Goal: Task Accomplishment & Management: Use online tool/utility

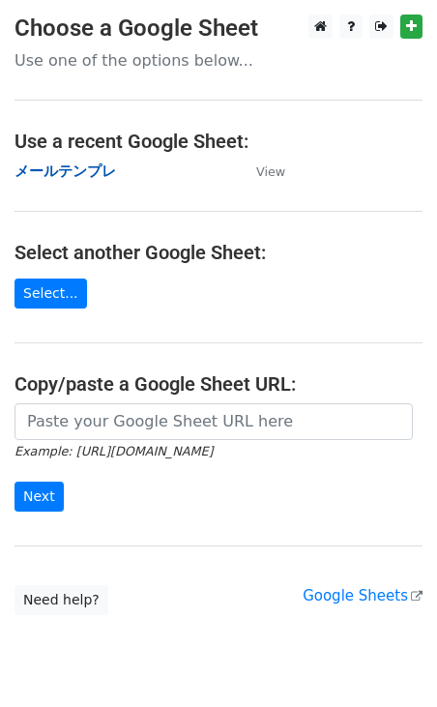
click at [78, 168] on strong "メールテンプレ" at bounding box center [66, 171] width 102 height 17
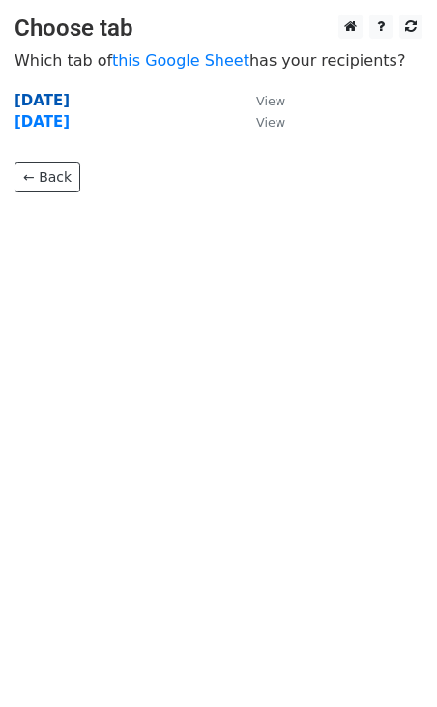
click at [70, 95] on strong "2025年8月" at bounding box center [42, 100] width 55 height 17
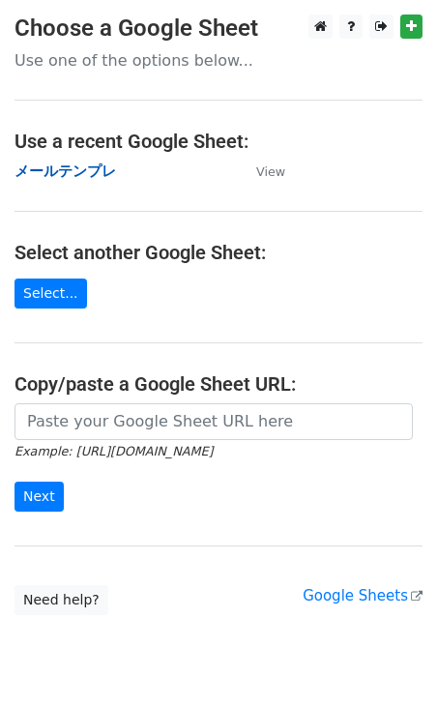
click at [57, 165] on strong "メールテンプレ" at bounding box center [66, 171] width 102 height 17
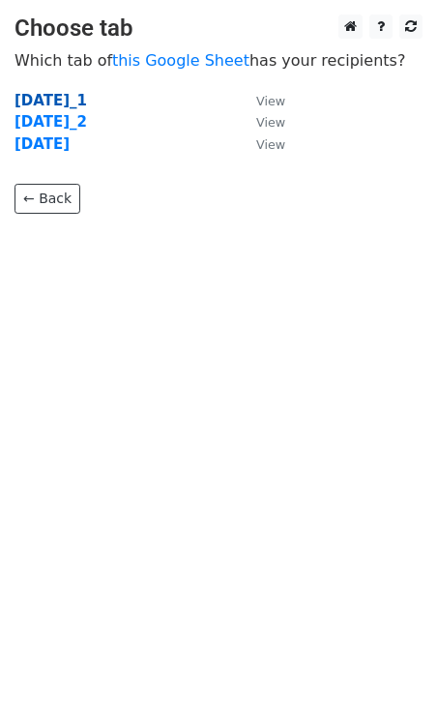
click at [67, 99] on strong "2025年8月_1" at bounding box center [51, 100] width 73 height 17
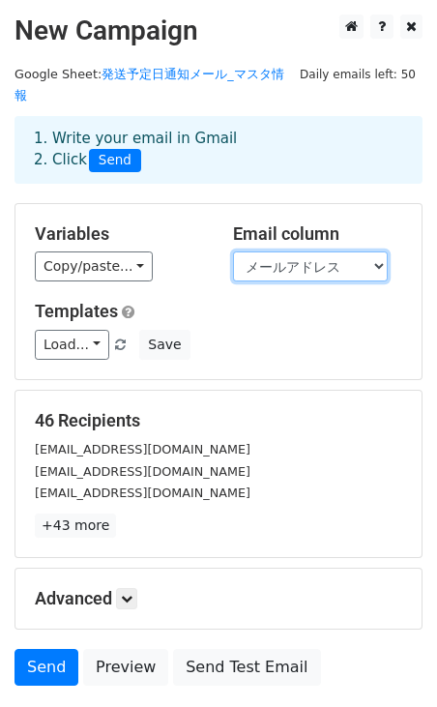
click at [279, 252] on select "お名前（苗字のみ） メールアドレス" at bounding box center [310, 267] width 155 height 30
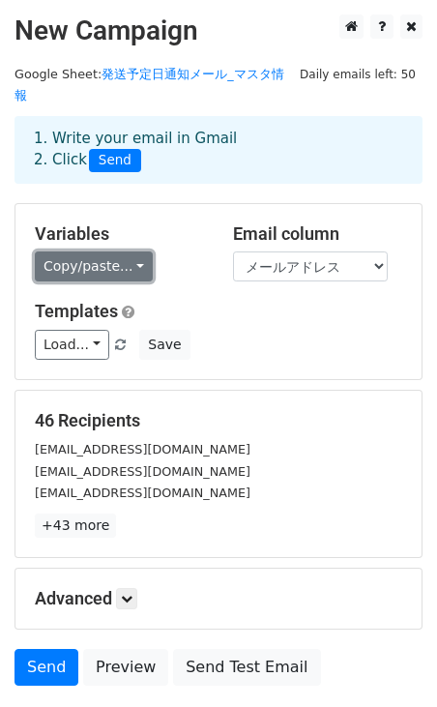
click at [132, 252] on link "Copy/paste..." at bounding box center [94, 267] width 118 height 30
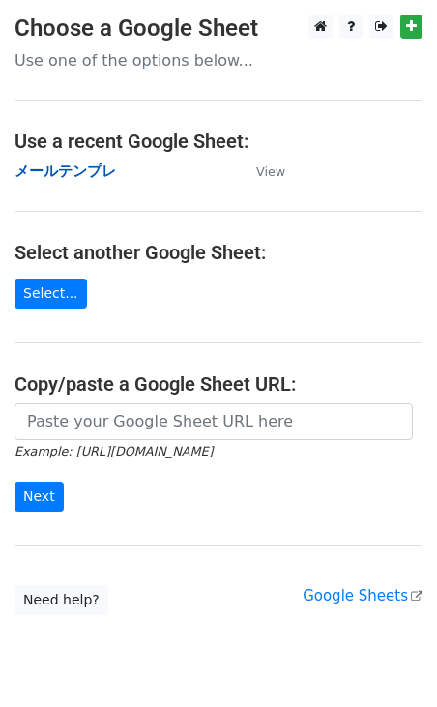
click at [100, 176] on strong "メールテンプレ" at bounding box center [66, 171] width 102 height 17
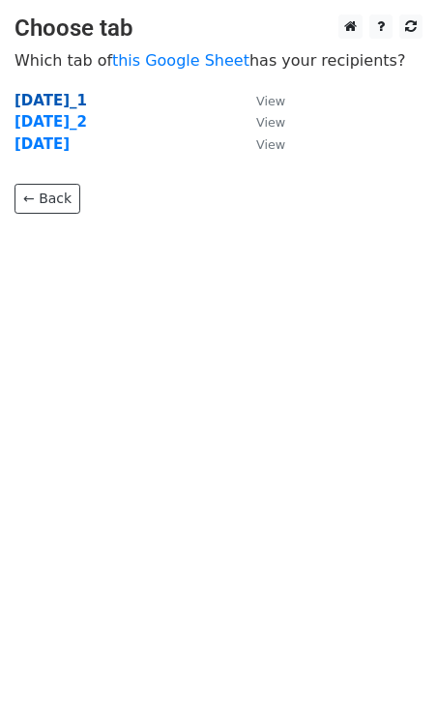
click at [83, 93] on strong "[DATE]_1" at bounding box center [51, 100] width 73 height 17
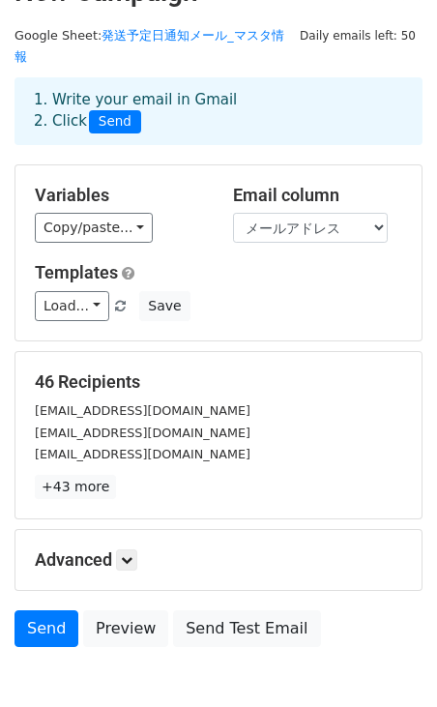
scroll to position [45, 0]
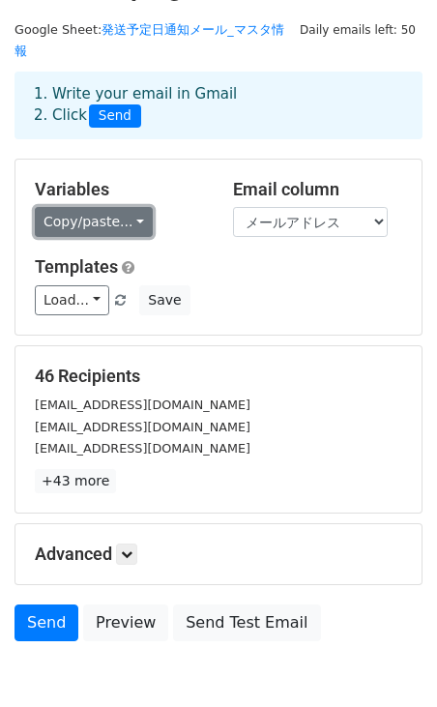
click at [127, 207] on link "Copy/paste..." at bounding box center [94, 222] width 118 height 30
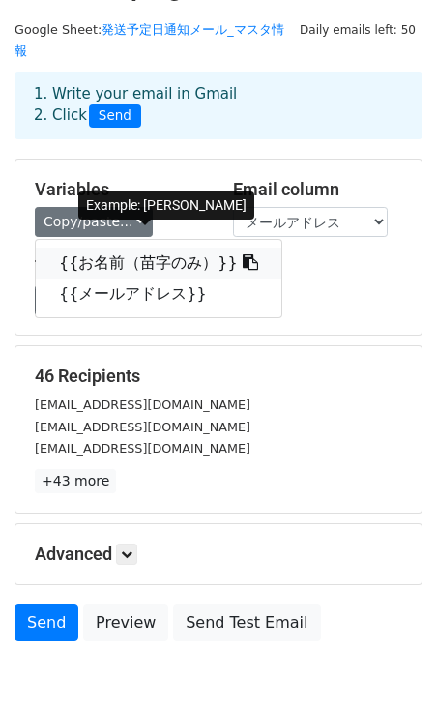
click at [243, 254] on icon at bounding box center [250, 261] width 15 height 15
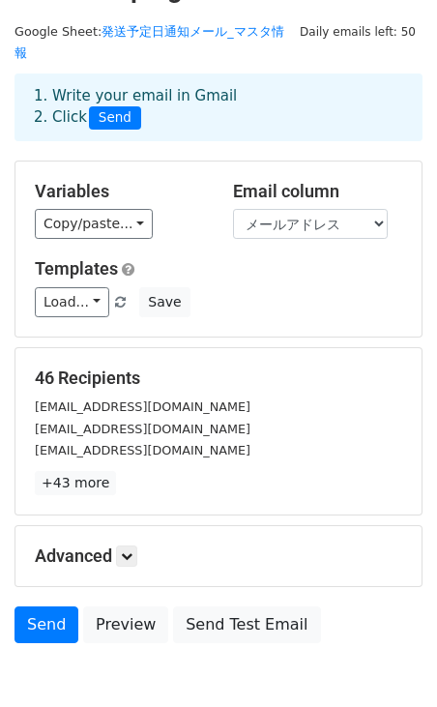
scroll to position [0, 0]
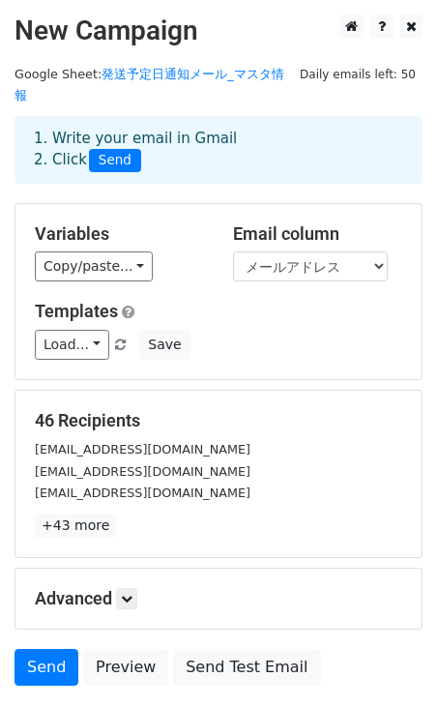
click at [97, 410] on h5 "46 Recipients" at bounding box center [219, 420] width 368 height 21
click at [104, 514] on link "+43 more" at bounding box center [75, 526] width 81 height 24
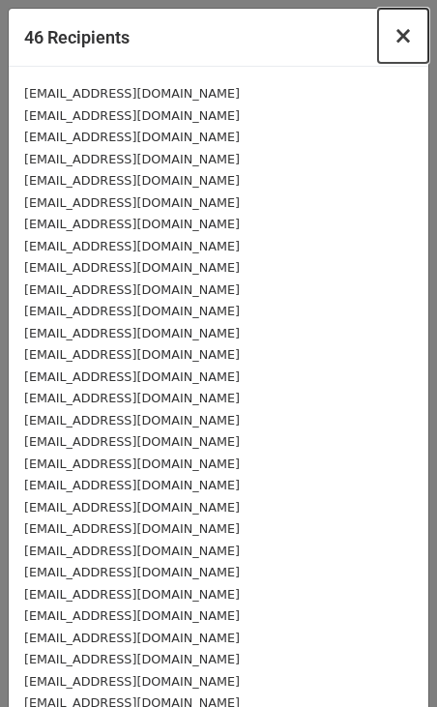
click at [408, 40] on span "×" at bounding box center [403, 35] width 19 height 27
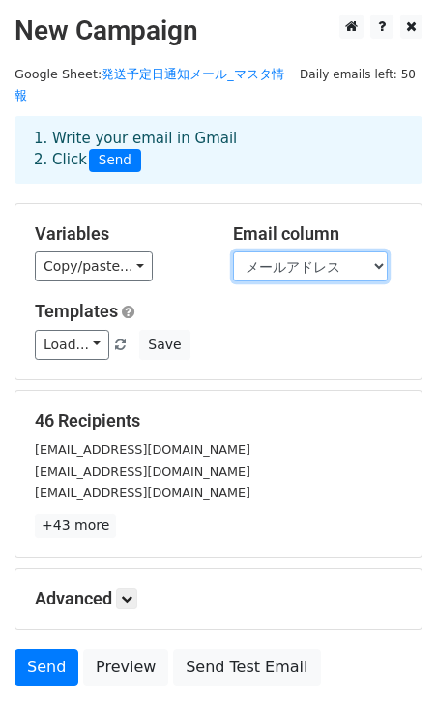
click at [281, 252] on select "お名前（苗字のみ） メールアドレス" at bounding box center [310, 267] width 155 height 30
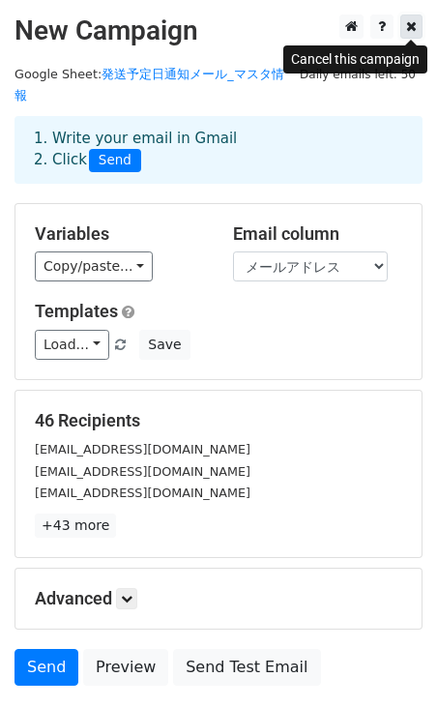
click at [412, 32] on icon at bounding box center [411, 26] width 11 height 14
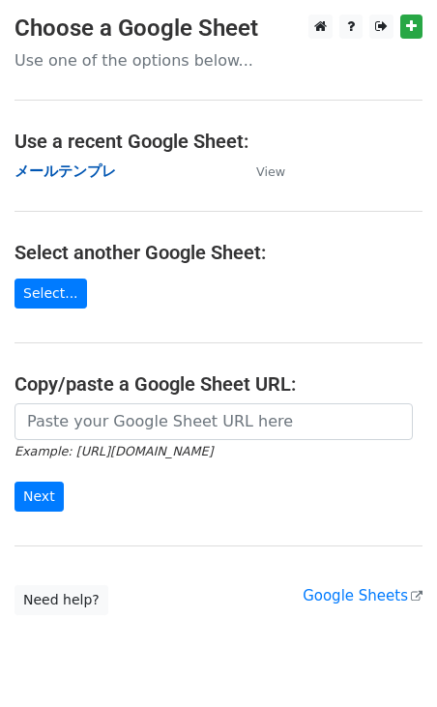
click at [97, 175] on strong "メールテンプレ" at bounding box center [66, 171] width 102 height 17
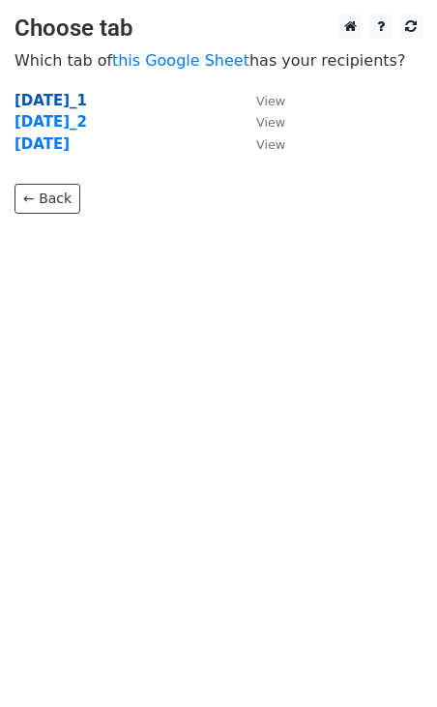
click at [86, 105] on strong "[DATE]_1" at bounding box center [51, 100] width 73 height 17
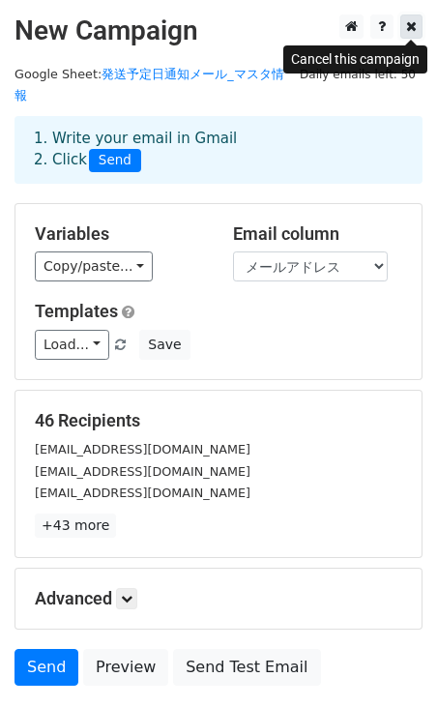
click at [414, 24] on icon at bounding box center [411, 26] width 11 height 14
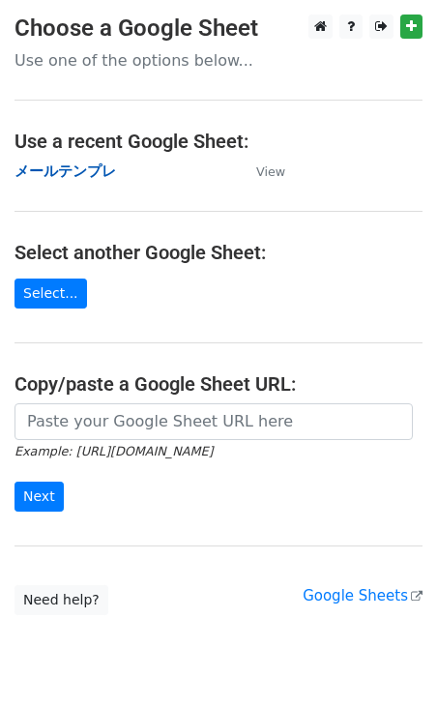
click at [80, 177] on strong "メールテンプレ" at bounding box center [66, 171] width 102 height 17
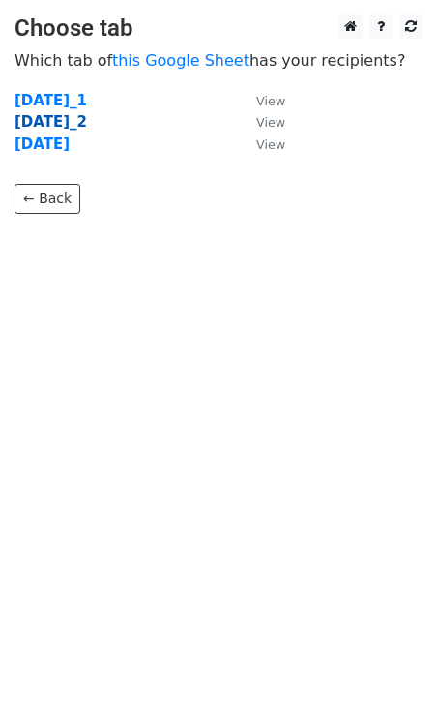
click at [68, 125] on strong "2025年8月_2" at bounding box center [51, 121] width 73 height 17
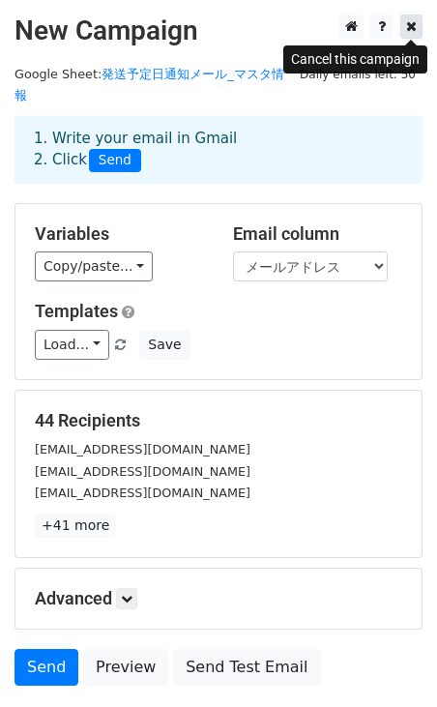
click at [412, 31] on icon at bounding box center [411, 26] width 11 height 14
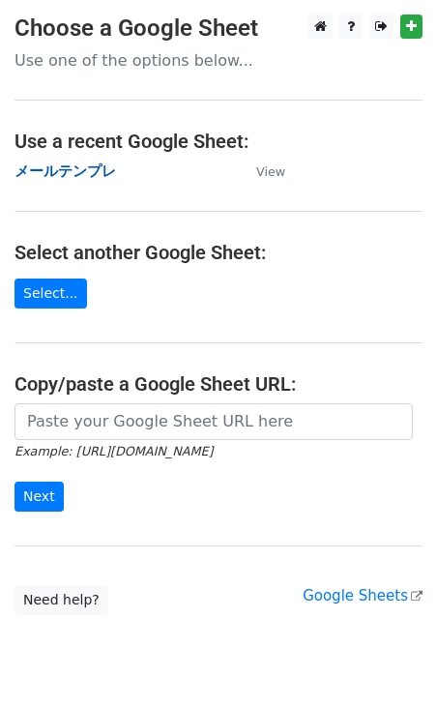
click at [88, 169] on strong "メールテンプレ" at bounding box center [66, 171] width 102 height 17
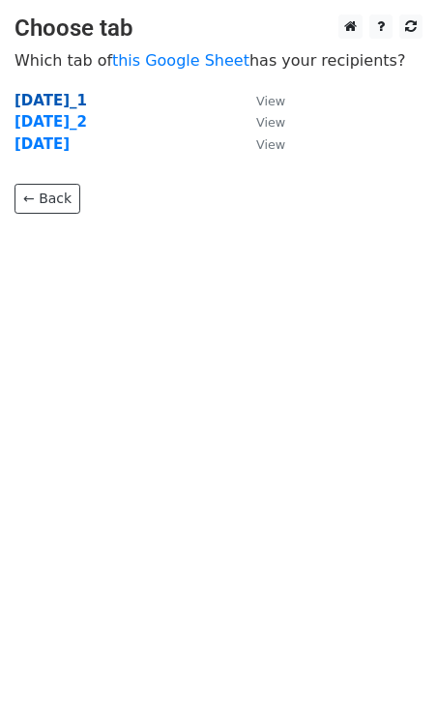
click at [86, 99] on strong "2025年8月_1" at bounding box center [51, 100] width 73 height 17
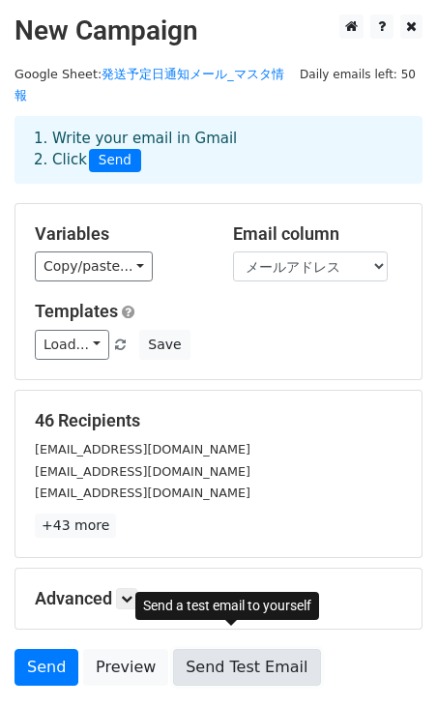
click at [246, 649] on link "Send Test Email" at bounding box center [246, 667] width 147 height 37
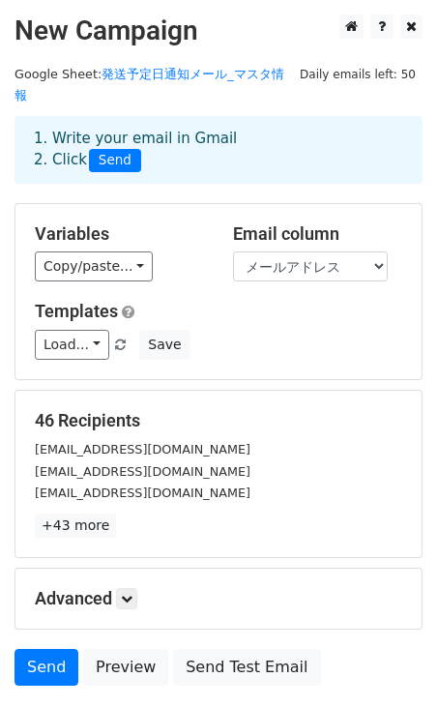
scroll to position [121, 0]
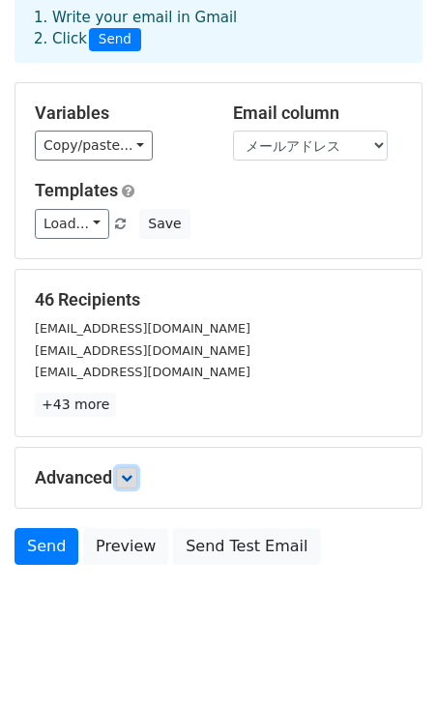
click at [131, 472] on icon at bounding box center [127, 478] width 12 height 12
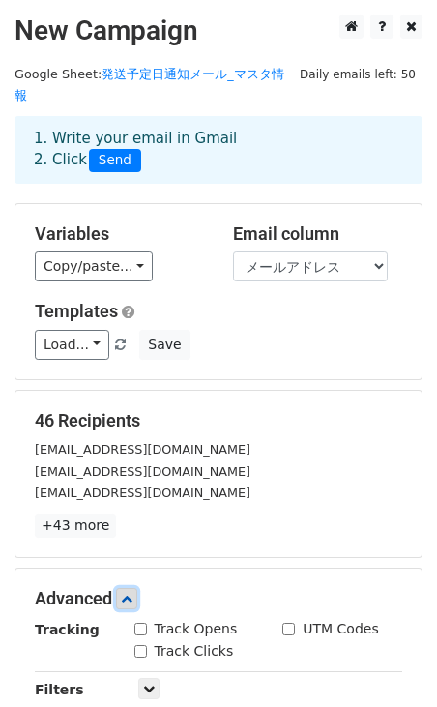
scroll to position [311, 0]
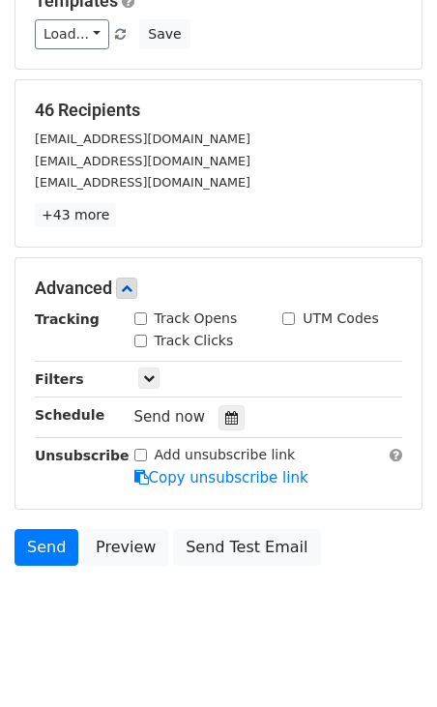
click at [141, 313] on input "Track Opens" at bounding box center [141, 319] width 13 height 13
checkbox input "true"
click at [141, 335] on input "Track Clicks" at bounding box center [141, 341] width 13 height 13
checkbox input "true"
click at [251, 258] on div "Advanced Tracking Track Opens UTM Codes Track Clicks Filters Only include sprea…" at bounding box center [218, 383] width 406 height 251
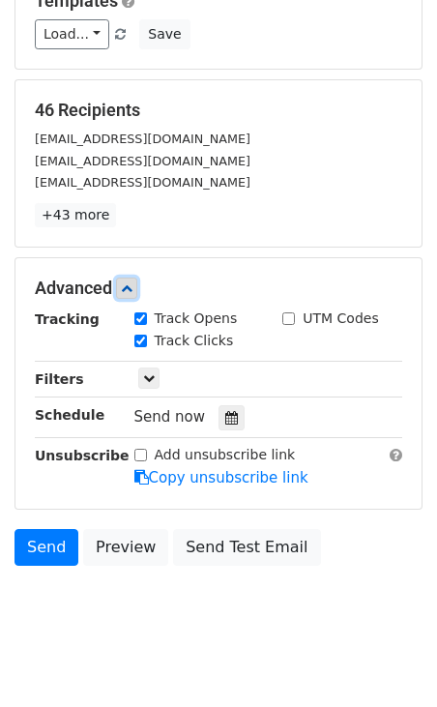
click at [131, 283] on icon at bounding box center [127, 289] width 12 height 12
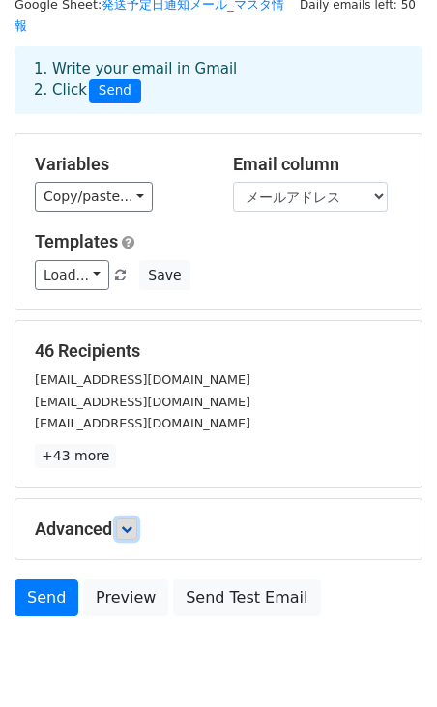
scroll to position [0, 0]
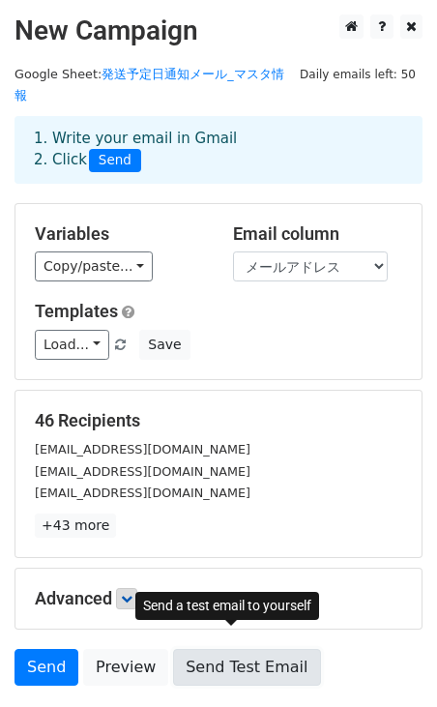
click at [237, 649] on link "Send Test Email" at bounding box center [246, 667] width 147 height 37
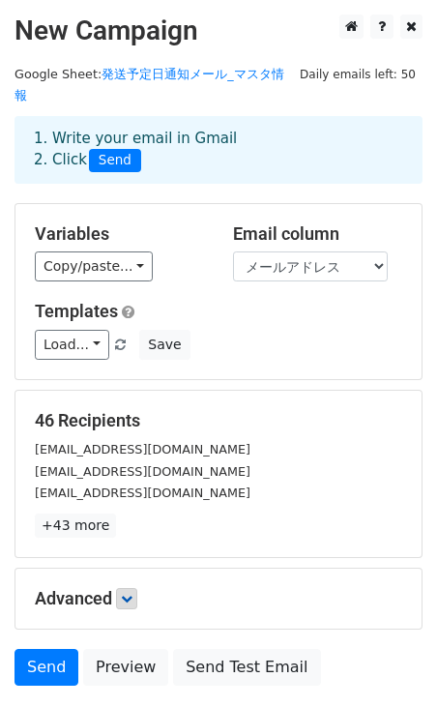
scroll to position [121, 0]
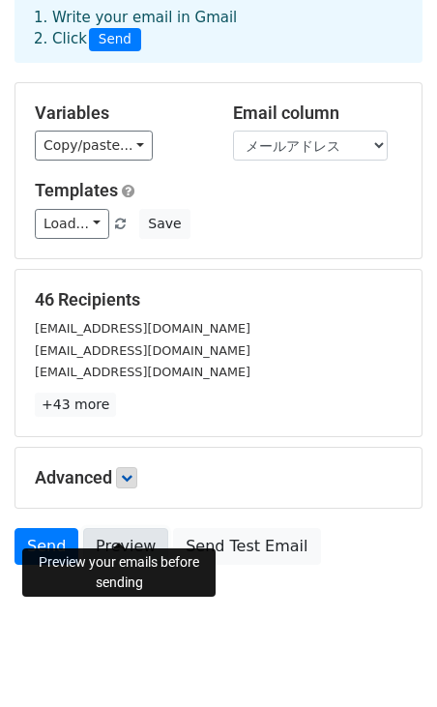
click at [135, 530] on link "Preview" at bounding box center [125, 546] width 85 height 37
click at [122, 532] on link "Preview" at bounding box center [125, 546] width 85 height 37
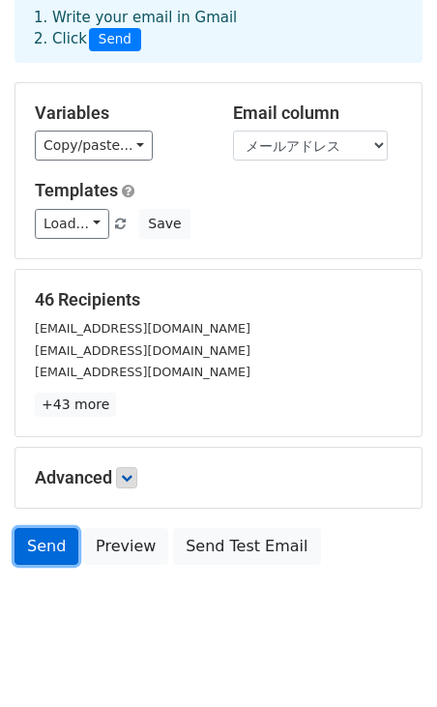
click at [46, 528] on link "Send" at bounding box center [47, 546] width 64 height 37
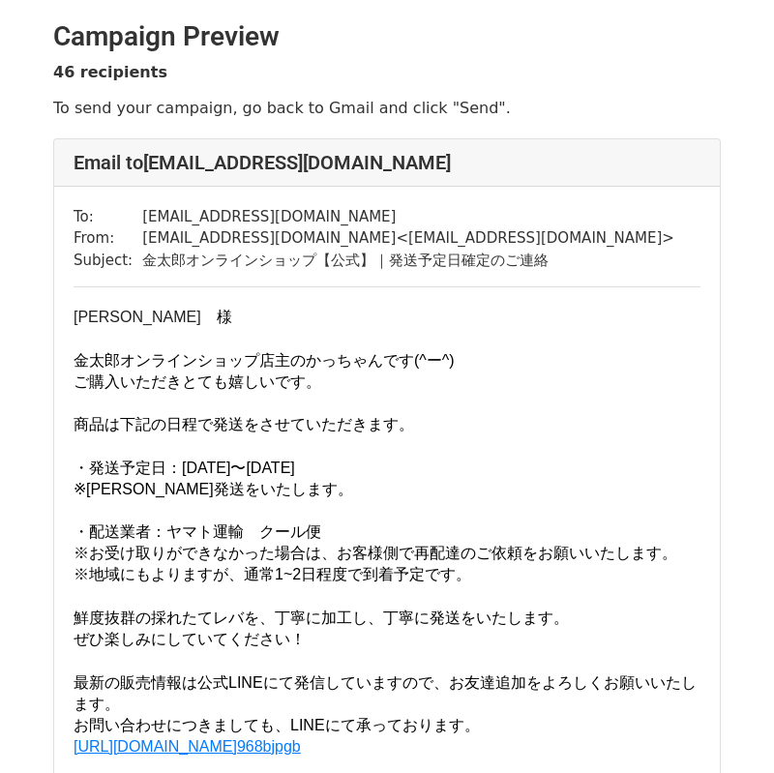
click at [505, 151] on h4 "Email to [EMAIL_ADDRESS][DOMAIN_NAME]" at bounding box center [387, 162] width 627 height 23
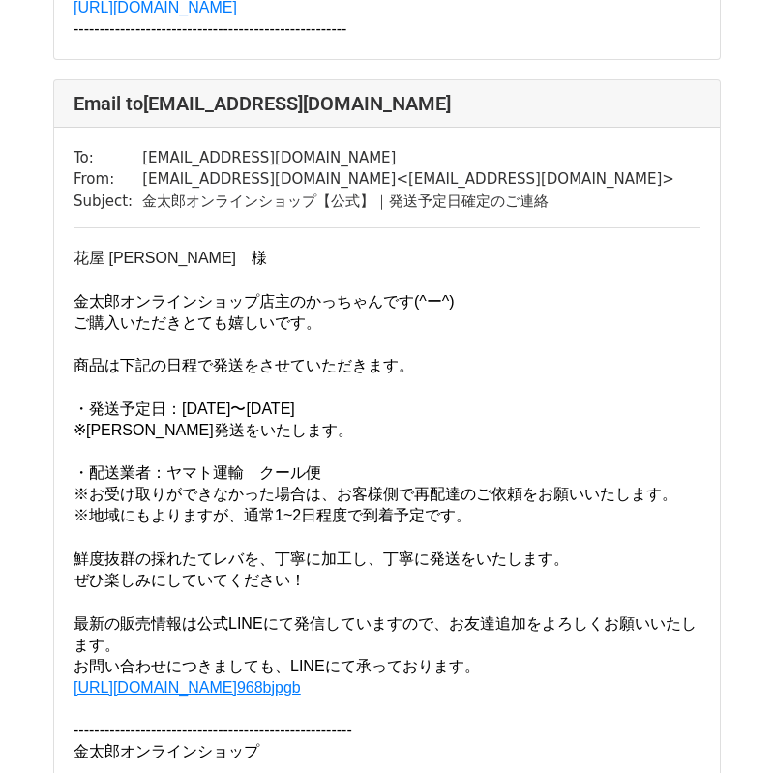
scroll to position [1001, 0]
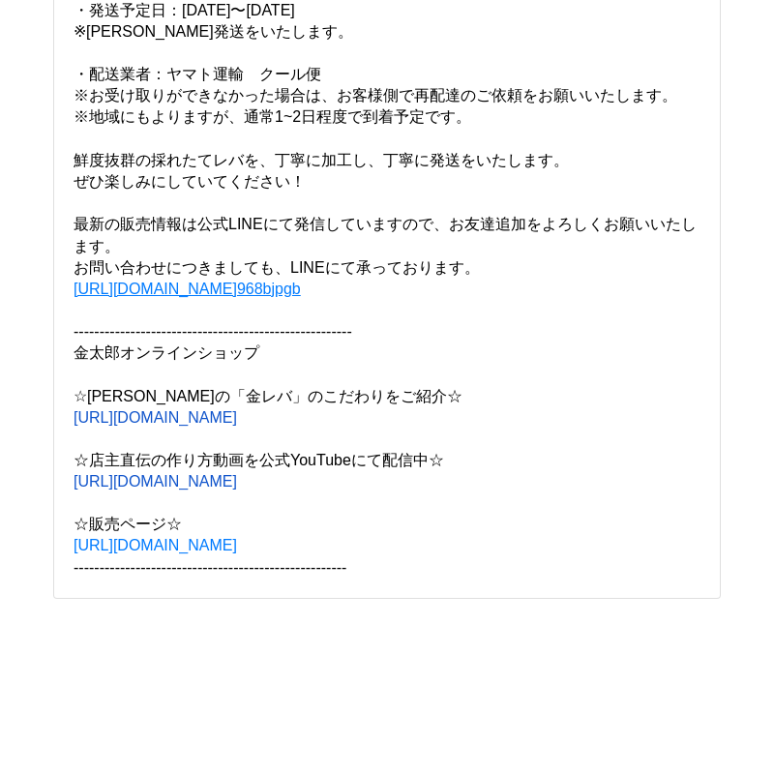
scroll to position [42802, 0]
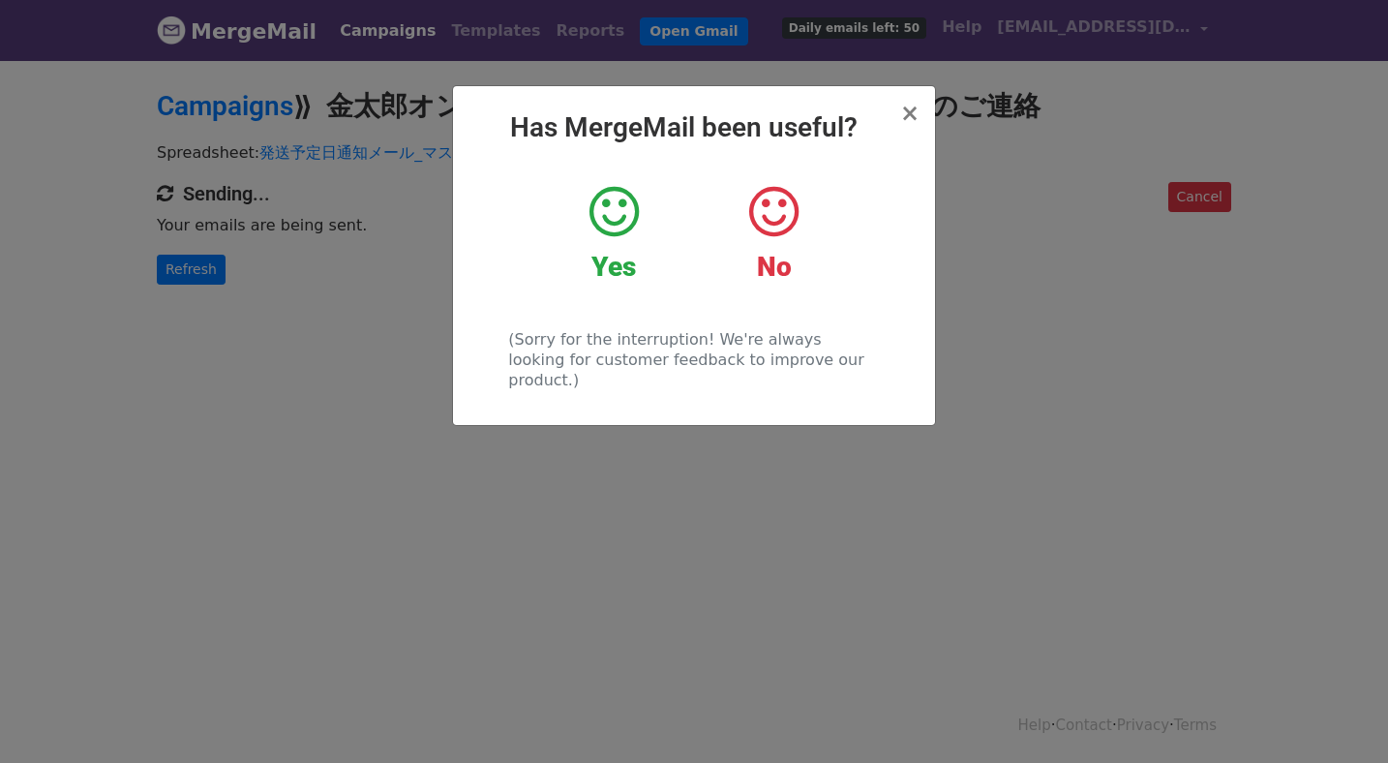
click at [606, 220] on icon at bounding box center [613, 212] width 49 height 58
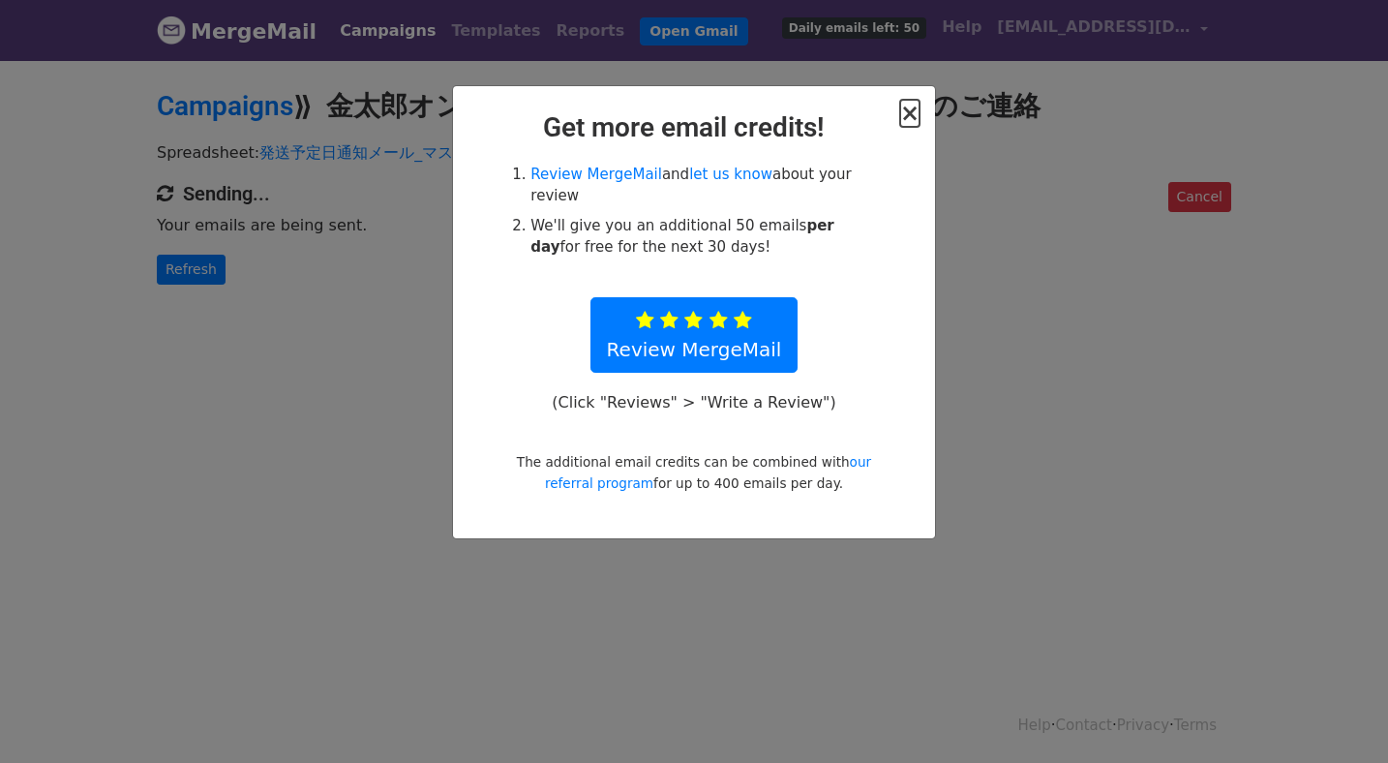
click at [913, 111] on span "×" at bounding box center [909, 113] width 19 height 27
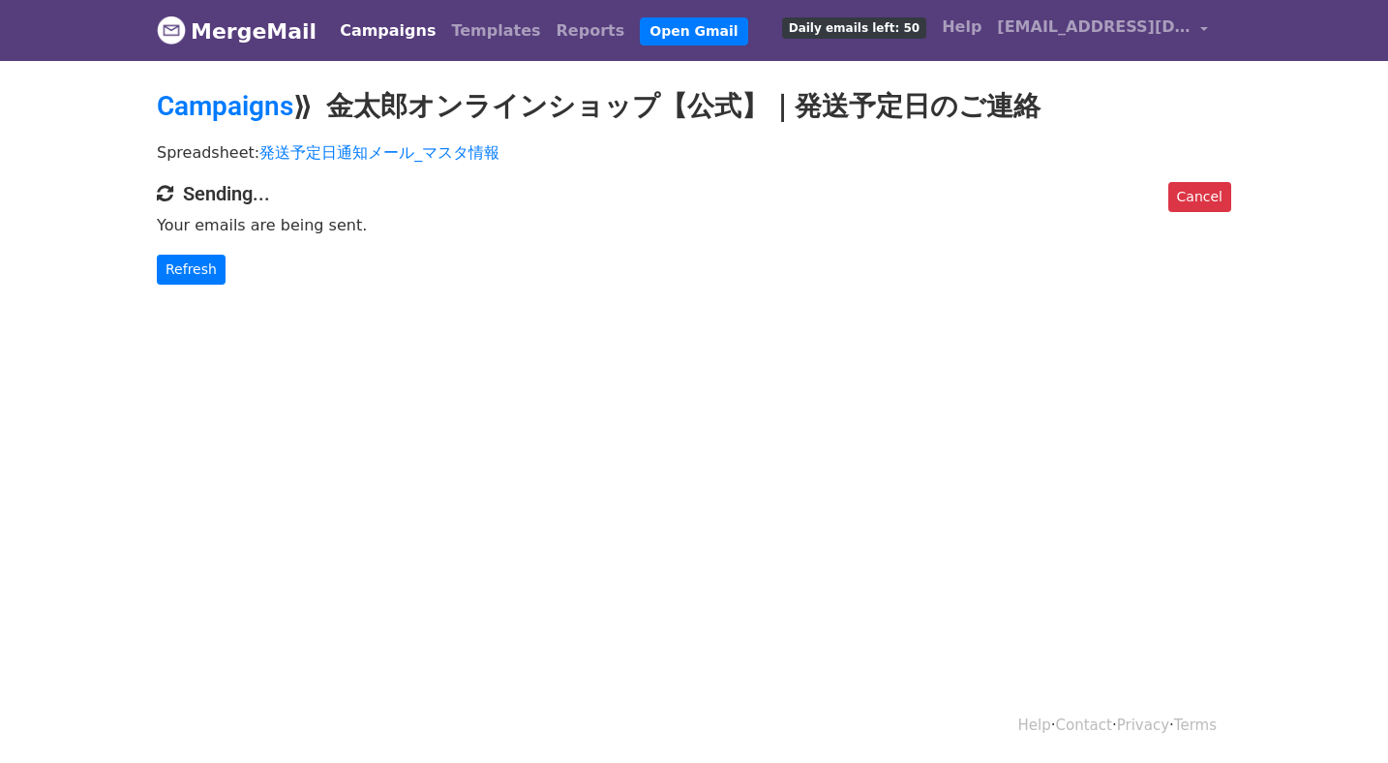
click at [490, 436] on html "MergeMail Campaigns Templates Reports Open Gmail Daily emails left: 50 Help kin…" at bounding box center [694, 381] width 1388 height 763
click at [462, 339] on body "MergeMail Campaigns Templates Reports Open Gmail Daily emails left: 50 Help kin…" at bounding box center [694, 181] width 1388 height 362
click at [367, 314] on body "MergeMail Campaigns Templates Reports Open Gmail Daily emails left: 50 Help kin…" at bounding box center [694, 181] width 1388 height 362
click at [380, 26] on link "Campaigns" at bounding box center [387, 31] width 111 height 39
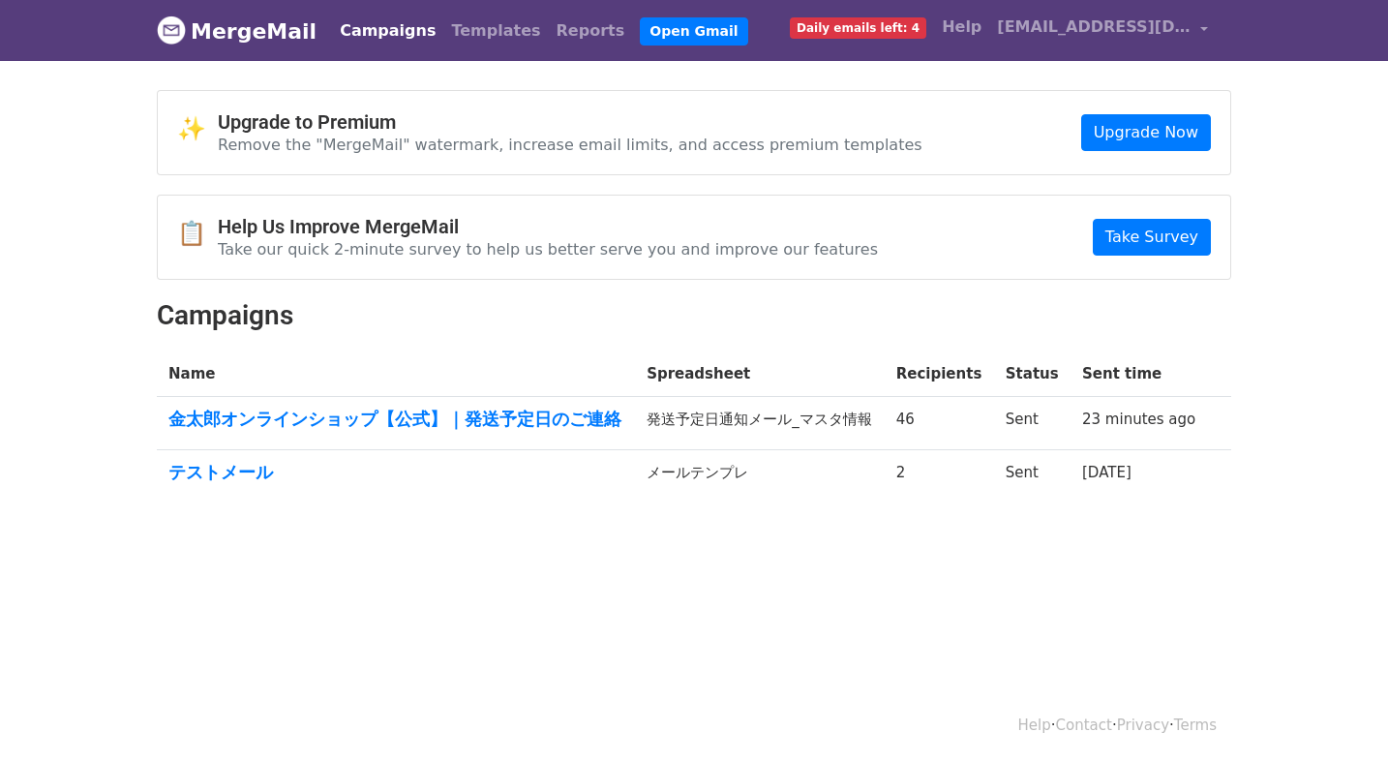
click at [584, 606] on html "MergeMail Campaigns Templates Reports Open Gmail Daily emails left: 4 Help [EMA…" at bounding box center [694, 381] width 1388 height 763
click at [676, 641] on html "MergeMail Campaigns Templates Reports Open Gmail Daily emails left: 4 Help kinr…" at bounding box center [694, 381] width 1388 height 763
click at [537, 317] on h2 "Campaigns" at bounding box center [694, 315] width 1074 height 33
click at [621, 555] on body "MergeMail Campaigns Templates Reports Open Gmail Daily emails left: 4 Help kinr…" at bounding box center [694, 297] width 1388 height 594
click at [556, 562] on body "MergeMail Campaigns Templates Reports Open Gmail Daily emails left: 4 Help kinr…" at bounding box center [694, 297] width 1388 height 594
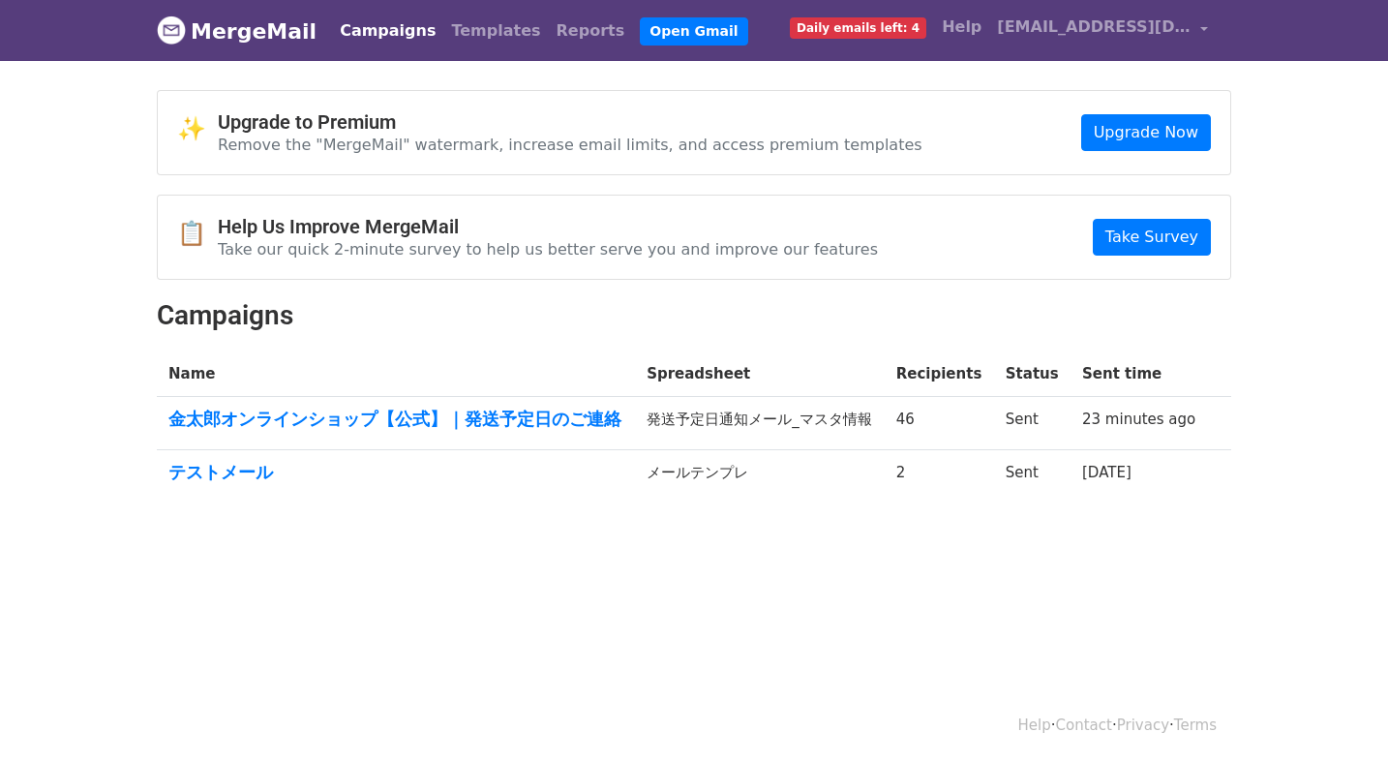
click at [508, 605] on html "MergeMail Campaigns Templates Reports Open Gmail Daily emails left: 4 Help kinr…" at bounding box center [694, 381] width 1388 height 763
click at [446, 312] on h2 "Campaigns" at bounding box center [694, 315] width 1074 height 33
click at [474, 422] on link "金太郎オンラインショップ【公式】｜発送予定日のご連絡" at bounding box center [395, 418] width 455 height 21
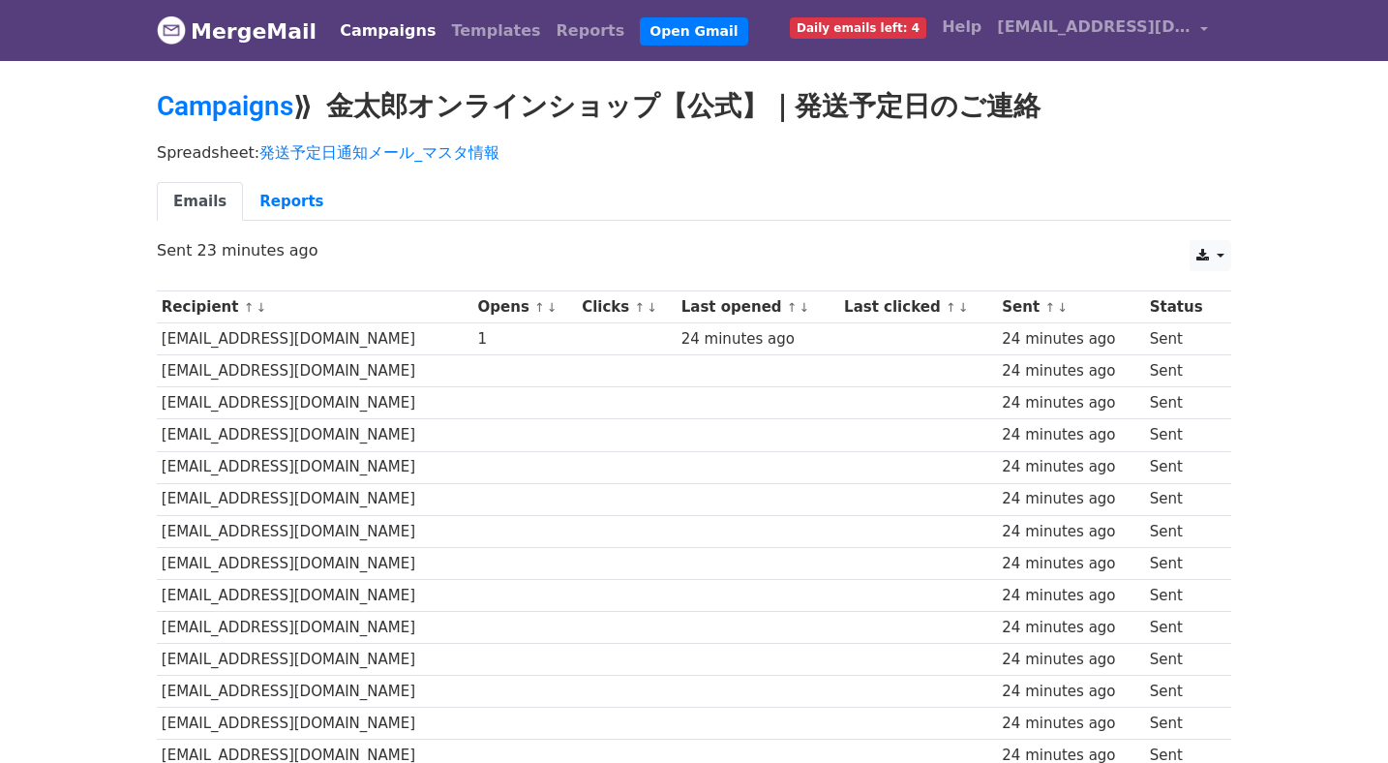
click at [526, 182] on ul "Emails Reports" at bounding box center [694, 202] width 1074 height 40
click at [271, 24] on link "MergeMail" at bounding box center [237, 31] width 160 height 41
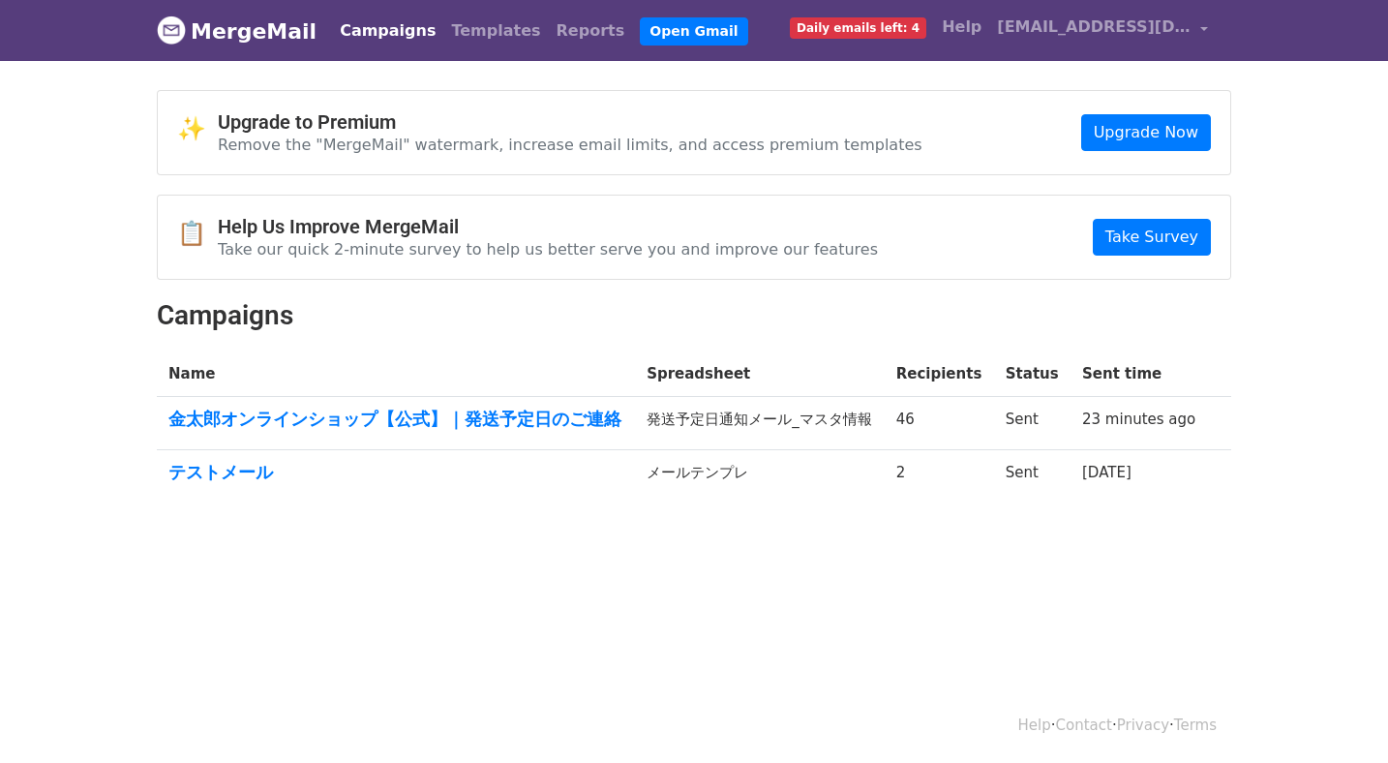
click at [622, 310] on h2 "Campaigns" at bounding box center [694, 315] width 1074 height 33
click at [483, 304] on h2 "Campaigns" at bounding box center [694, 315] width 1074 height 33
click at [404, 415] on link "金太郎オンラインショップ【公式】｜発送予定日のご連絡" at bounding box center [395, 418] width 455 height 21
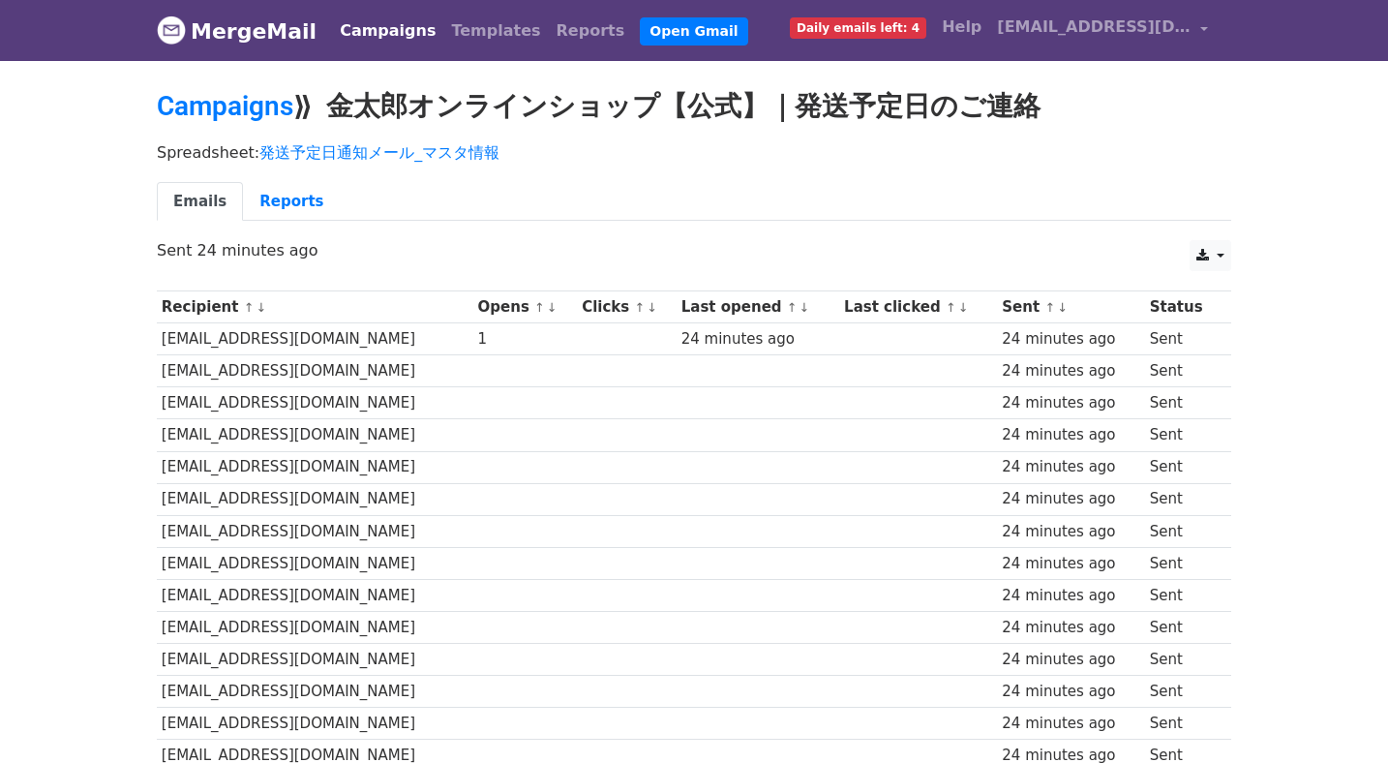
click at [554, 305] on small "↑ ↓" at bounding box center [544, 307] width 20 height 15
click at [557, 306] on link "↓" at bounding box center [552, 307] width 11 height 15
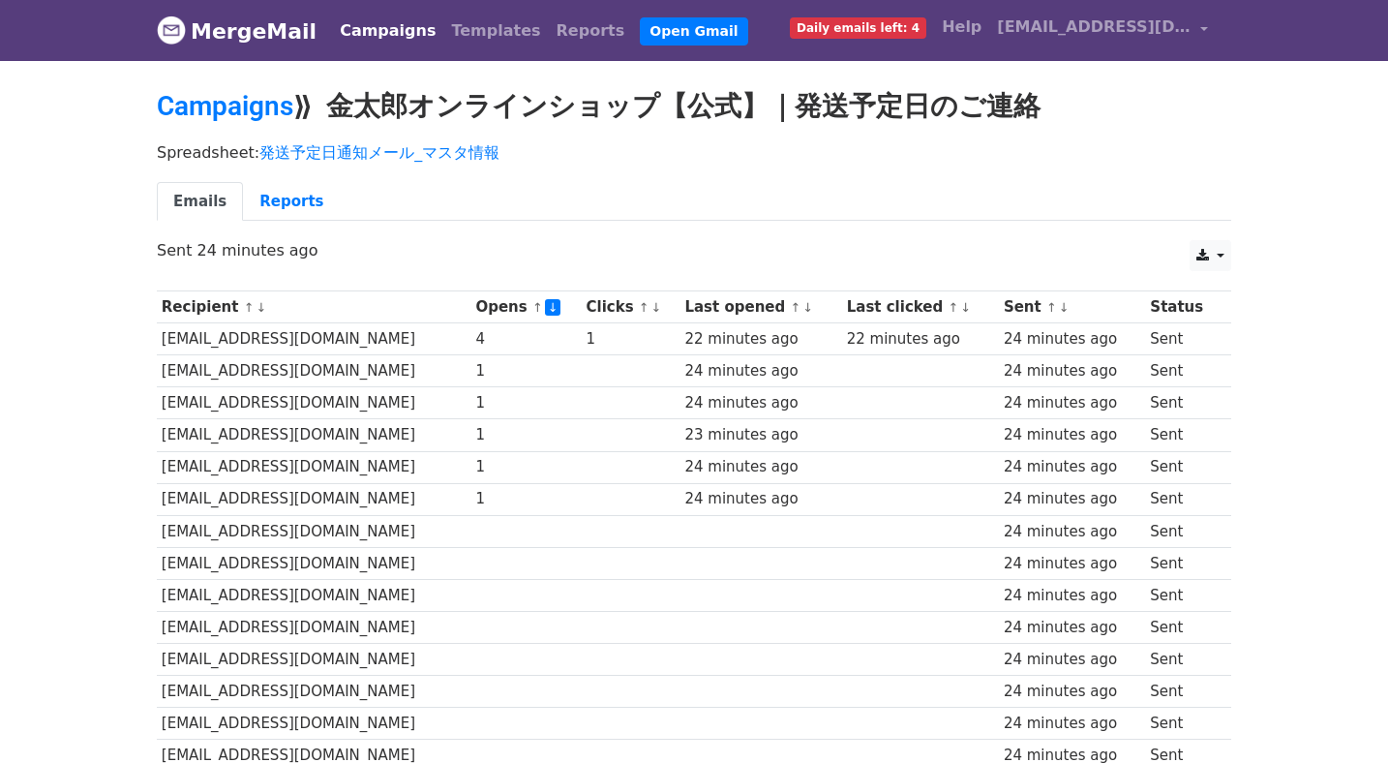
click at [518, 339] on div "4" at bounding box center [525, 339] width 101 height 22
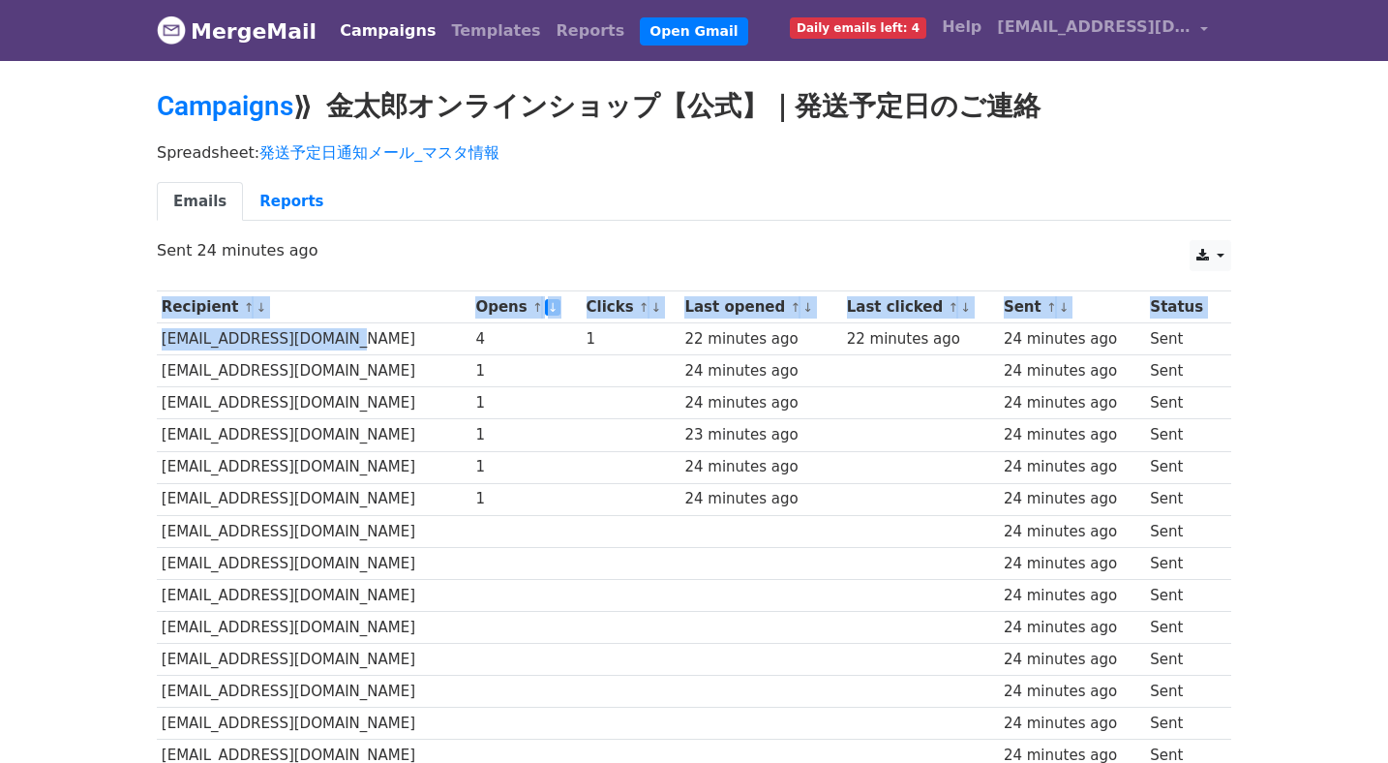
drag, startPoint x: 333, startPoint y: 344, endPoint x: 153, endPoint y: 337, distance: 180.1
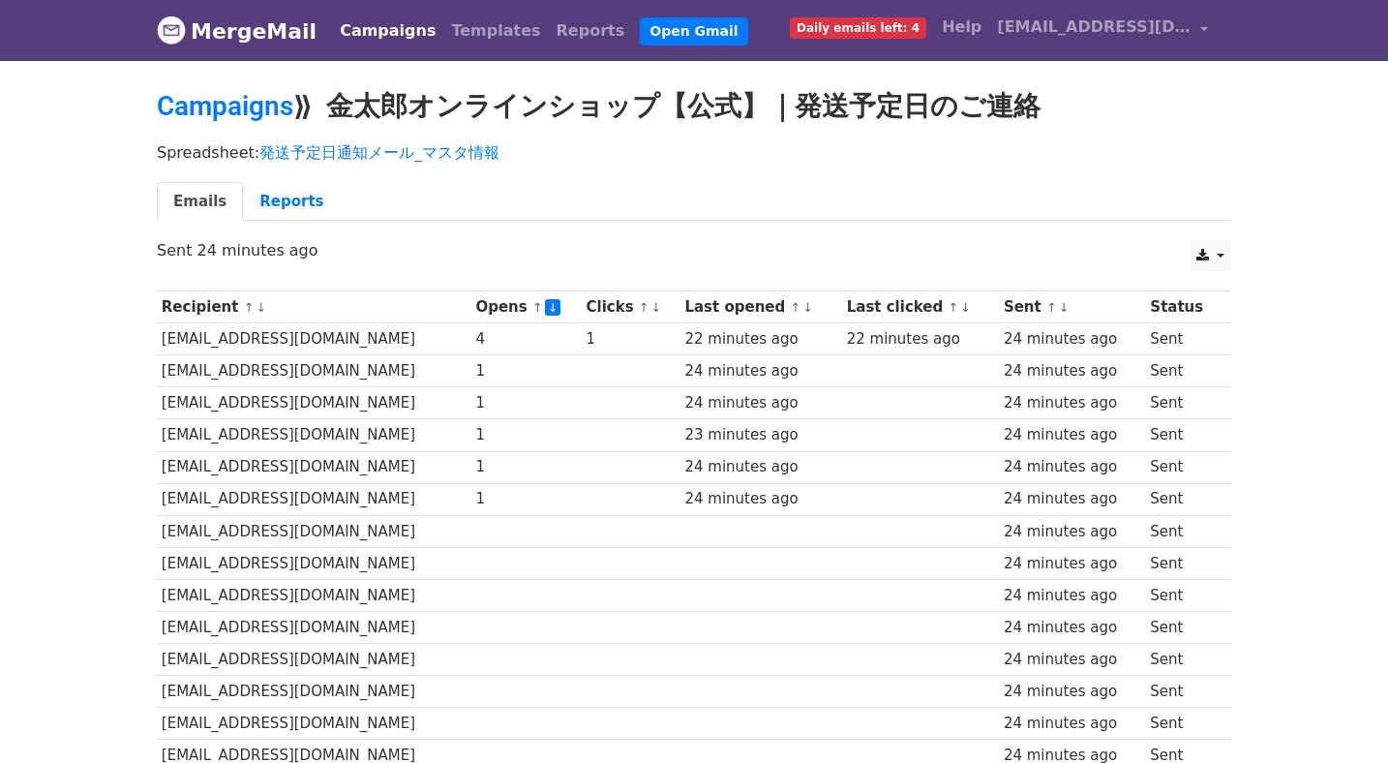
click at [178, 341] on td "[EMAIL_ADDRESS][DOMAIN_NAME]" at bounding box center [314, 339] width 314 height 32
copy tr "[EMAIL_ADDRESS][DOMAIN_NAME]"
click at [538, 304] on th "Opens ↑ ↓" at bounding box center [526, 307] width 110 height 32
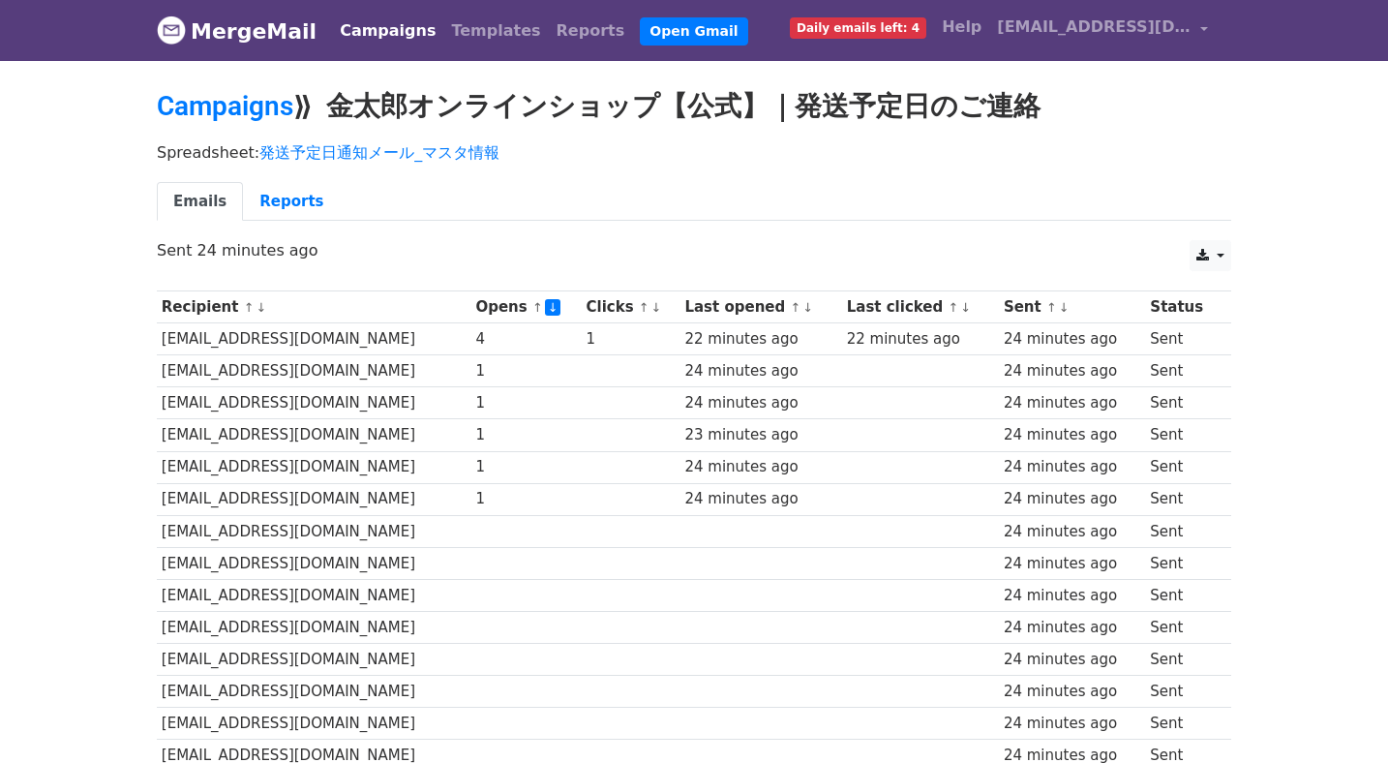
click at [538, 304] on th "Opens ↑ ↓" at bounding box center [526, 307] width 110 height 32
click at [598, 202] on ul "Emails Reports" at bounding box center [694, 202] width 1074 height 40
click at [295, 192] on link "Reports" at bounding box center [291, 202] width 97 height 40
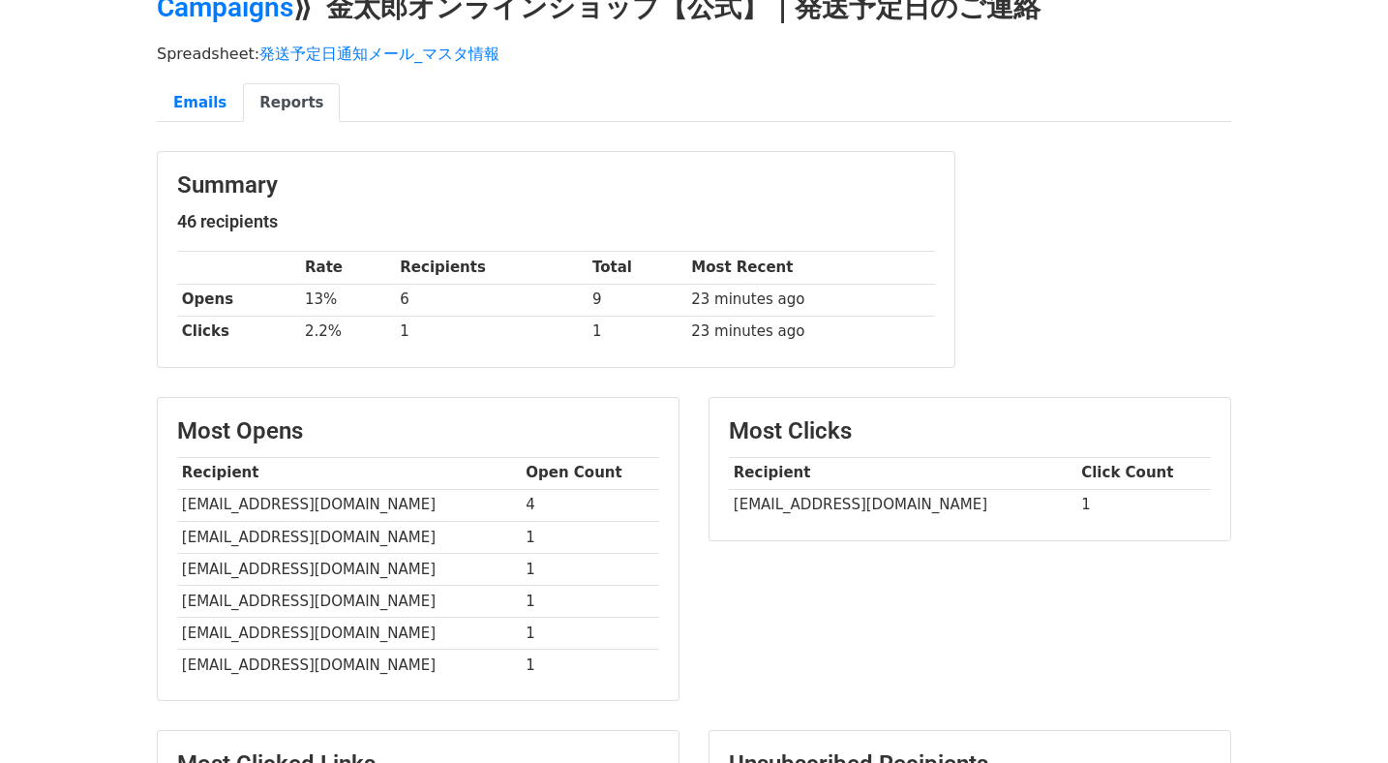
scroll to position [212, 0]
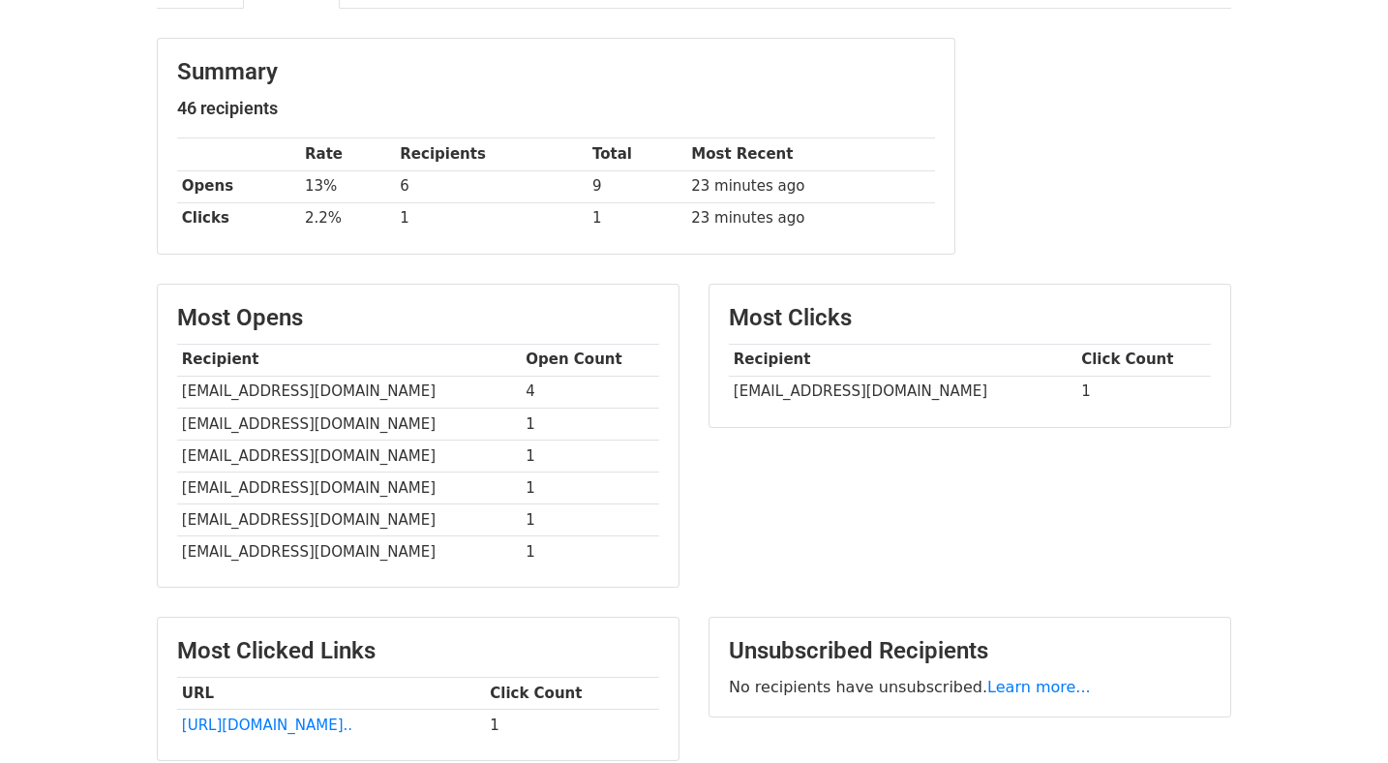
click at [837, 536] on div "Most Clicks Recipient Click Count [EMAIL_ADDRESS][DOMAIN_NAME] 1" at bounding box center [970, 445] width 552 height 323
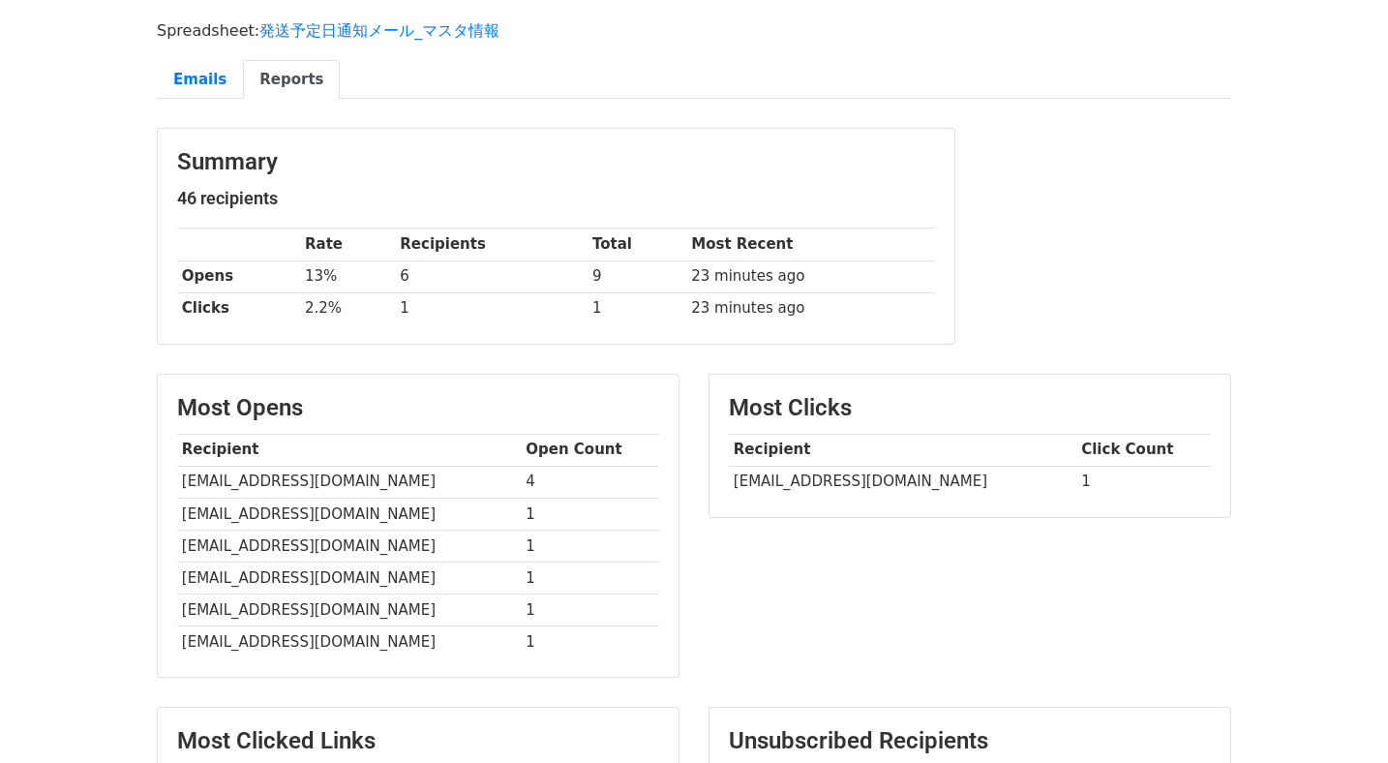
scroll to position [115, 0]
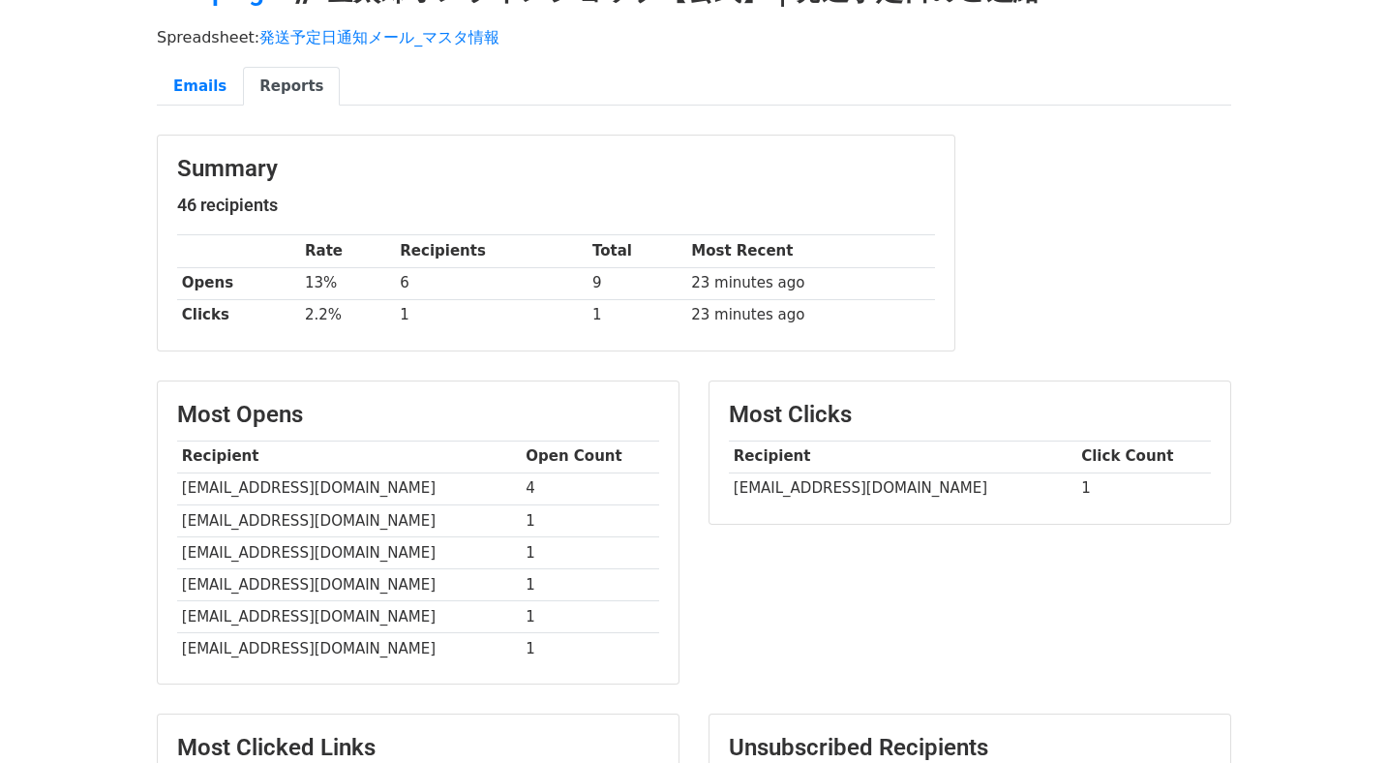
click at [983, 253] on div "Summary 46 recipients Rate Recipients Total Most Recent Opens 13% 6 9 23 minute…" at bounding box center [693, 253] width 1103 height 236
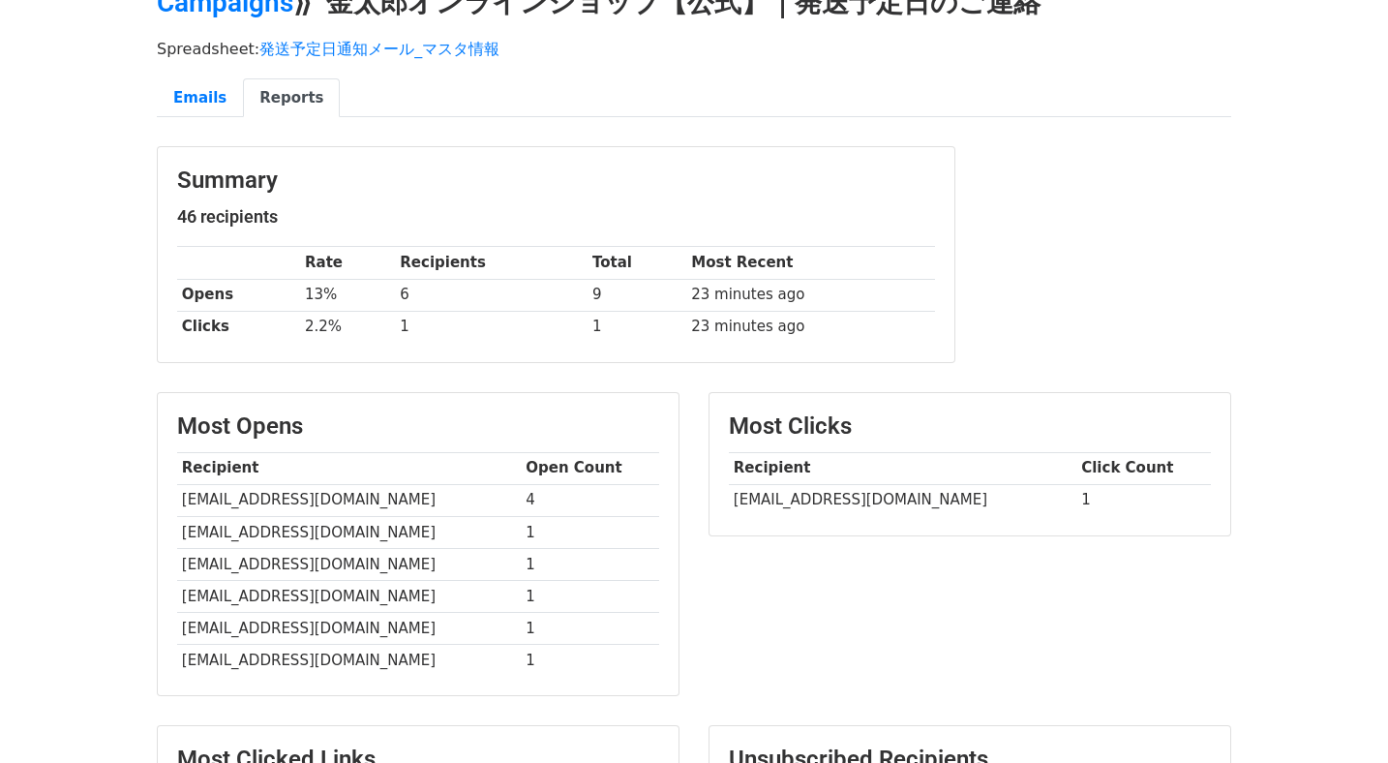
click at [437, 380] on div "Summary 46 recipients Rate Recipients Total Most Recent Opens 13% 6 9 23 minute…" at bounding box center [555, 264] width 827 height 236
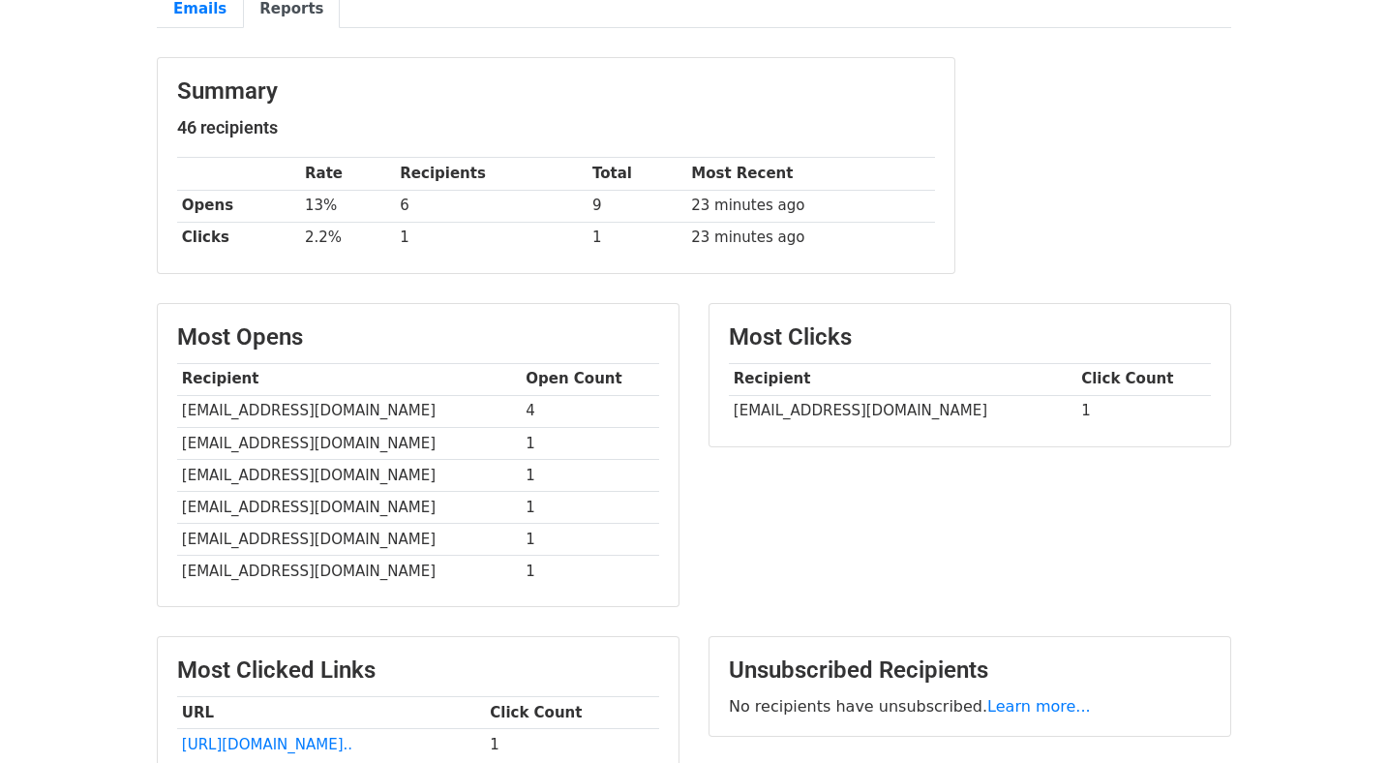
scroll to position [385, 0]
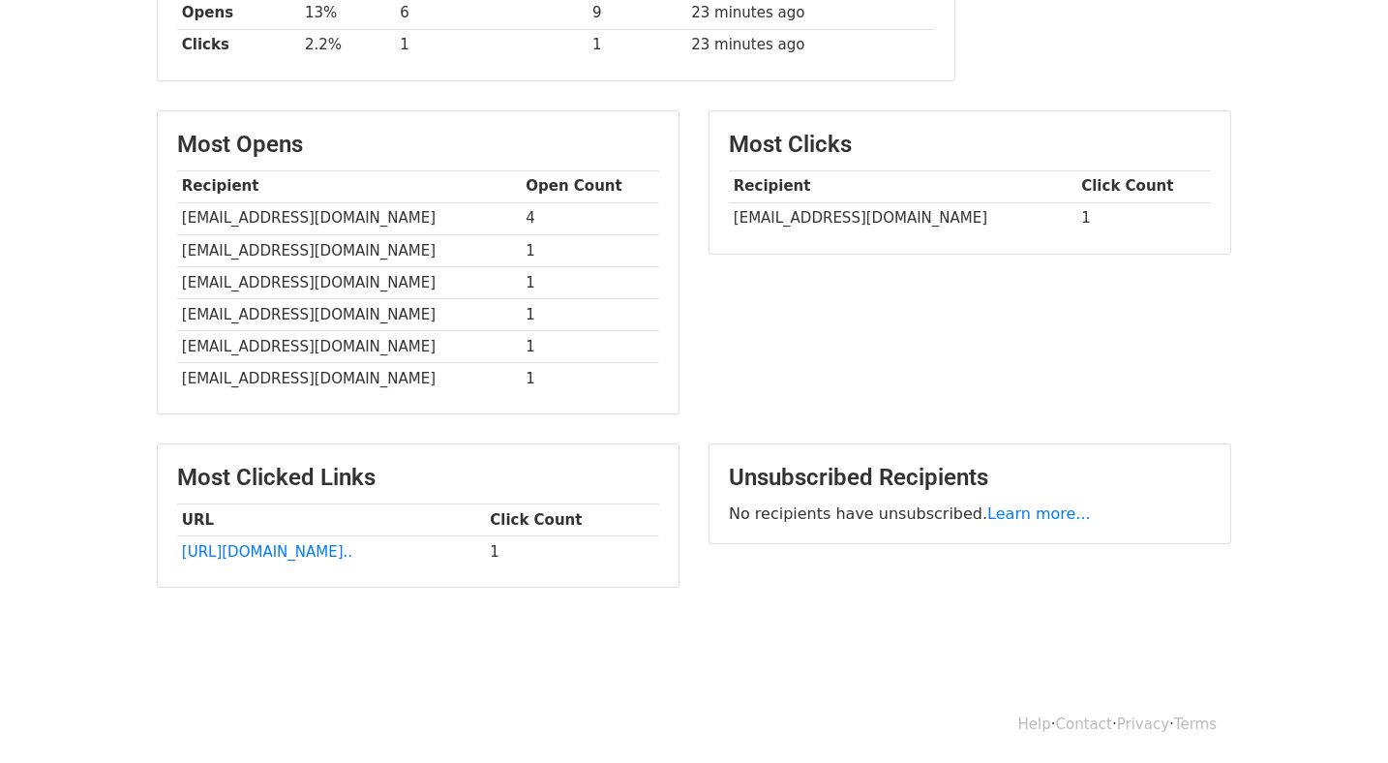
click at [724, 327] on div "Most Clicks Recipient Click Count [EMAIL_ADDRESS][DOMAIN_NAME] 1" at bounding box center [970, 271] width 552 height 323
click at [416, 644] on body "MergeMail Campaigns Templates Reports Open Gmail Daily emails left: 4 Help [EMA…" at bounding box center [694, 149] width 1388 height 1069
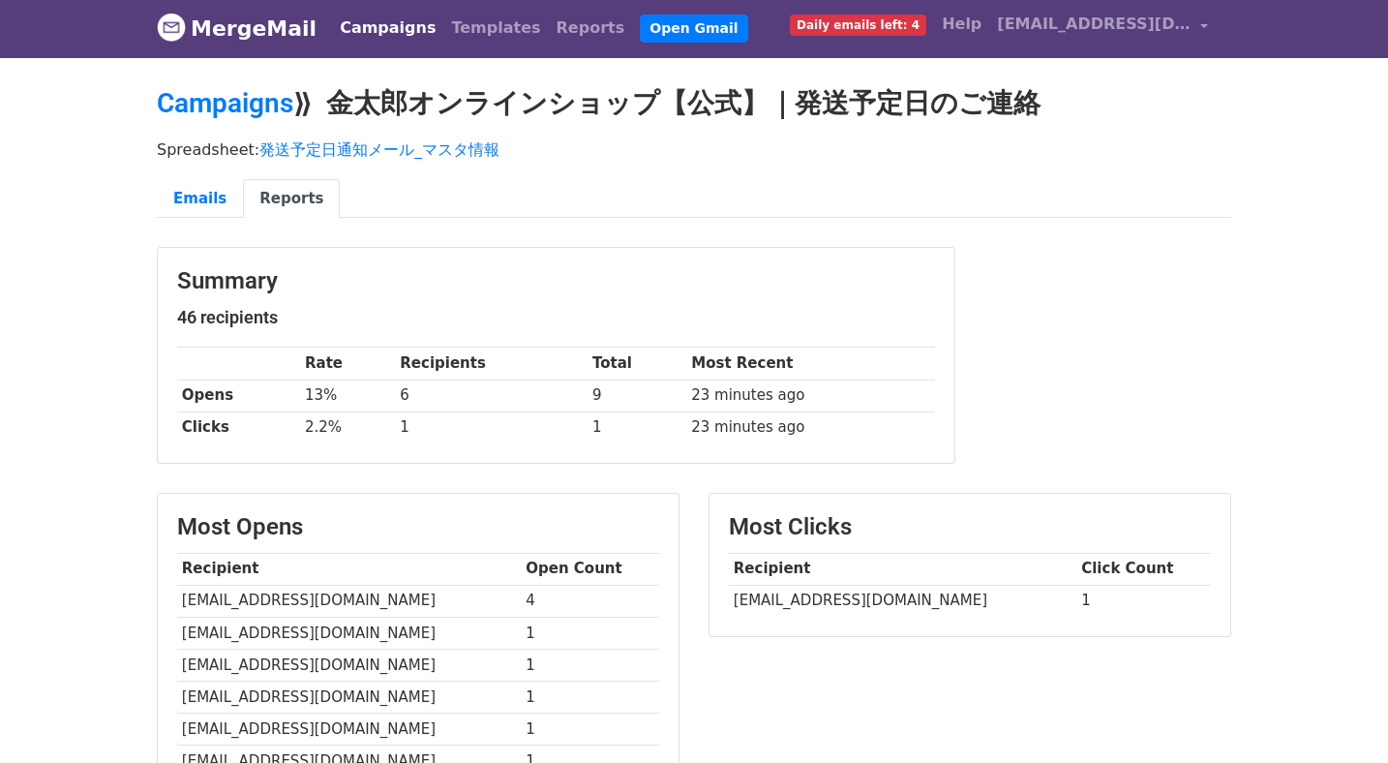
scroll to position [0, 0]
